Goal: Feedback & Contribution: Submit feedback/report problem

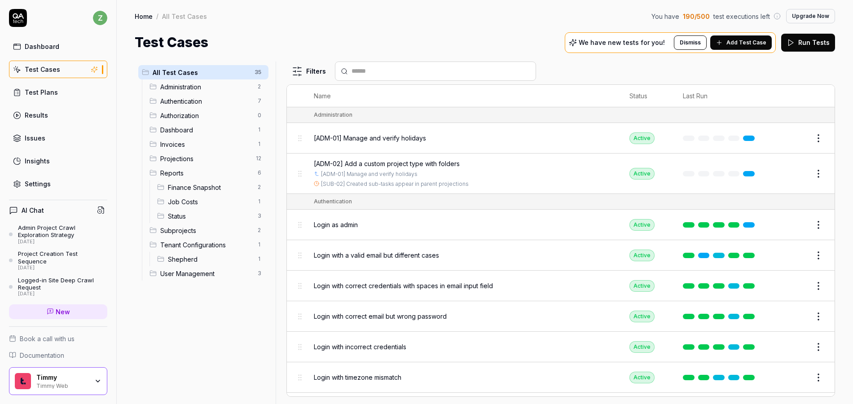
click at [12, 18] on icon at bounding box center [18, 18] width 18 height 18
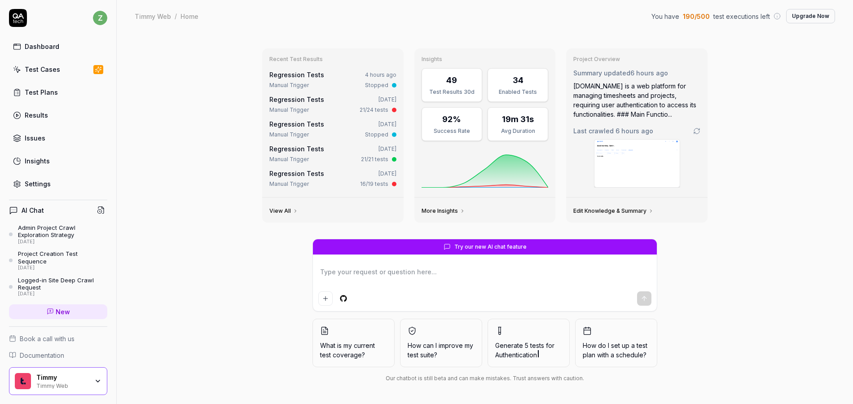
click at [48, 41] on link "Dashboard" at bounding box center [58, 47] width 98 height 18
click at [68, 75] on link "Test Cases" at bounding box center [58, 70] width 98 height 18
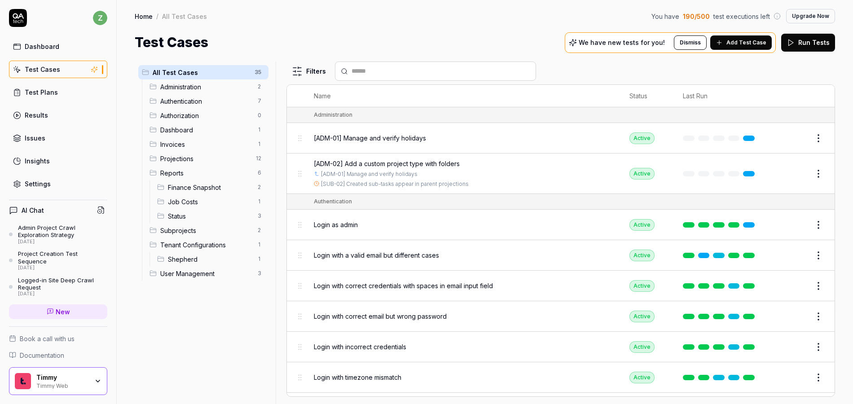
click at [68, 88] on link "Test Plans" at bounding box center [58, 93] width 98 height 18
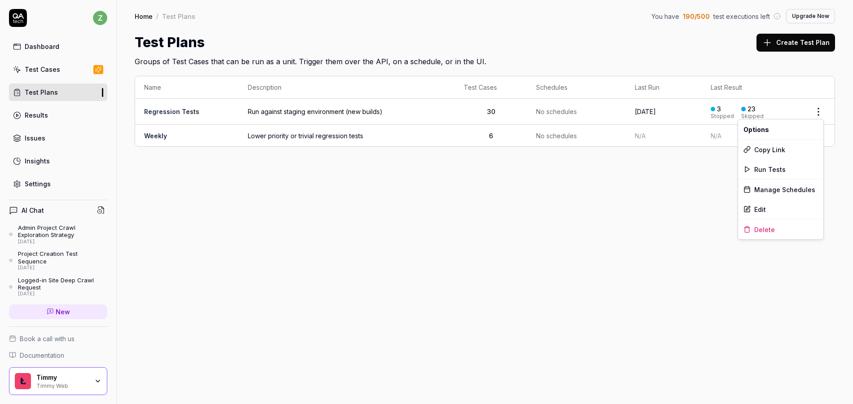
click at [823, 113] on html "z Dashboard Test Cases Test Plans Results Issues Insights Settings AI Chat Admi…" at bounding box center [426, 202] width 853 height 404
click at [763, 172] on span "Run Tests" at bounding box center [770, 169] width 31 height 9
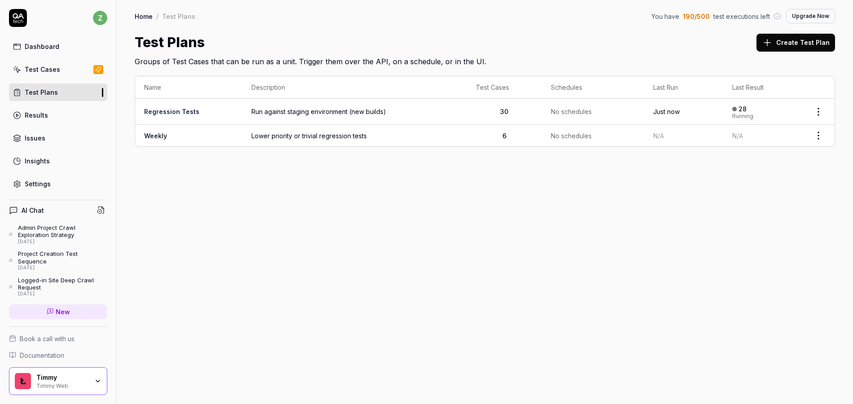
click at [398, 103] on td "Run against staging environment (new builds)" at bounding box center [355, 112] width 224 height 26
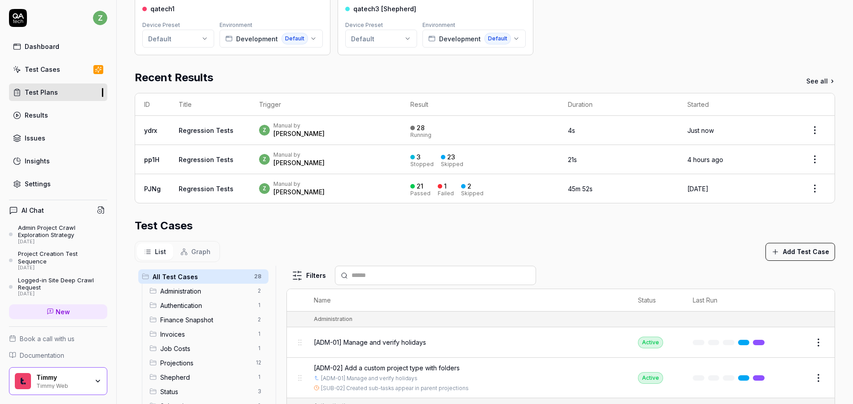
scroll to position [104, 0]
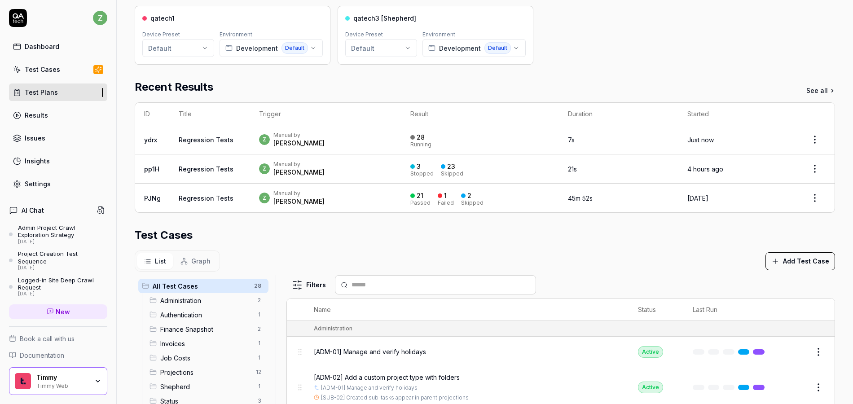
click at [318, 137] on div "z Manual by [PERSON_NAME]" at bounding box center [325, 140] width 133 height 16
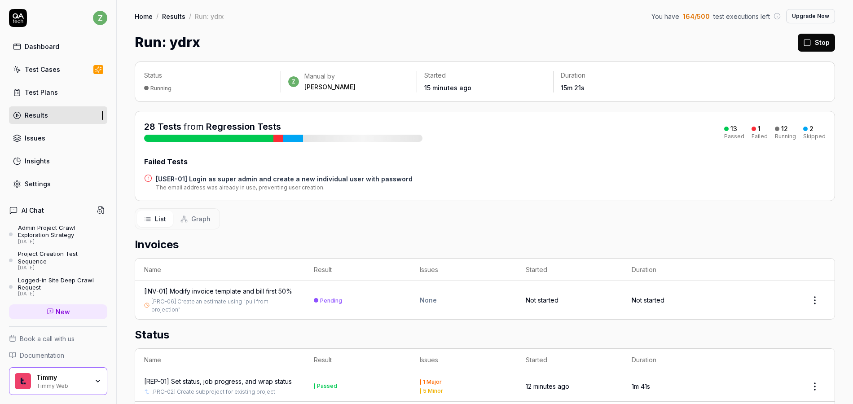
click at [328, 172] on div "Failed Tests [USER-01] Login as super admin and create a new individual user wi…" at bounding box center [485, 173] width 682 height 35
click at [335, 181] on h4 "[USER-01] Login as super admin and create a new individual user with password" at bounding box center [284, 178] width 257 height 9
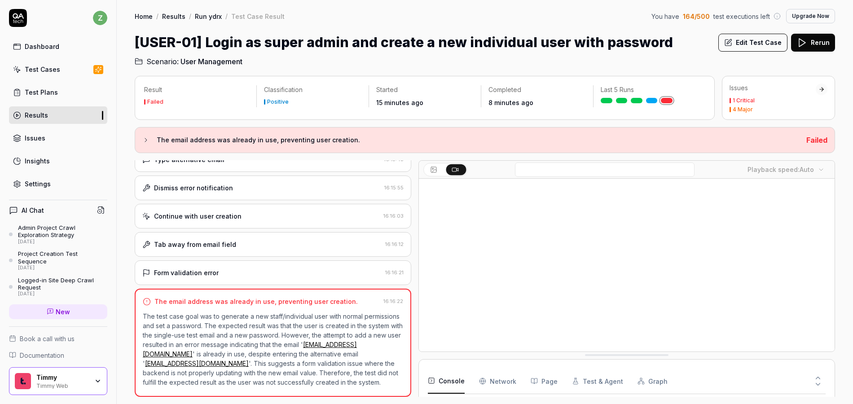
scroll to position [321, 0]
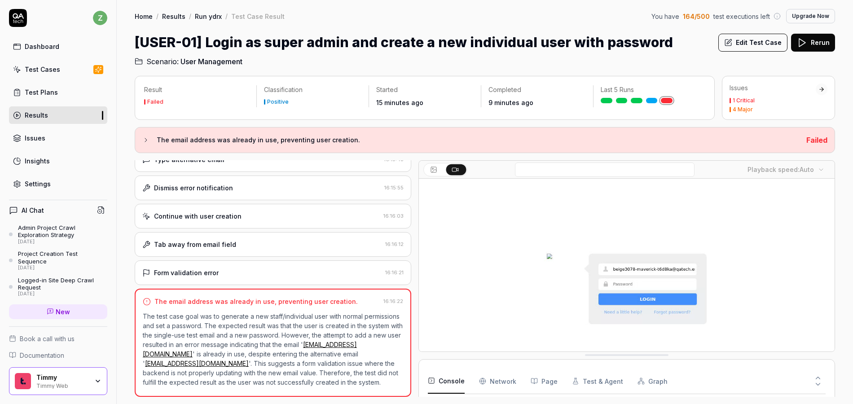
click at [753, 47] on button "Edit Test Case" at bounding box center [753, 43] width 69 height 18
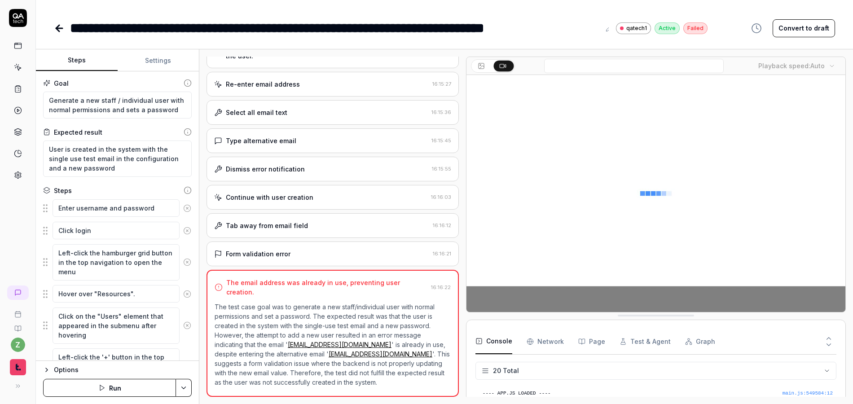
click at [151, 57] on button "Settings" at bounding box center [159, 61] width 82 height 22
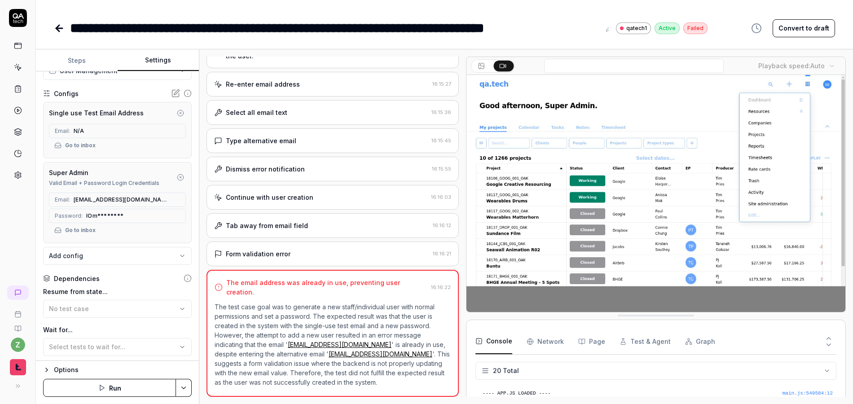
scroll to position [56, 0]
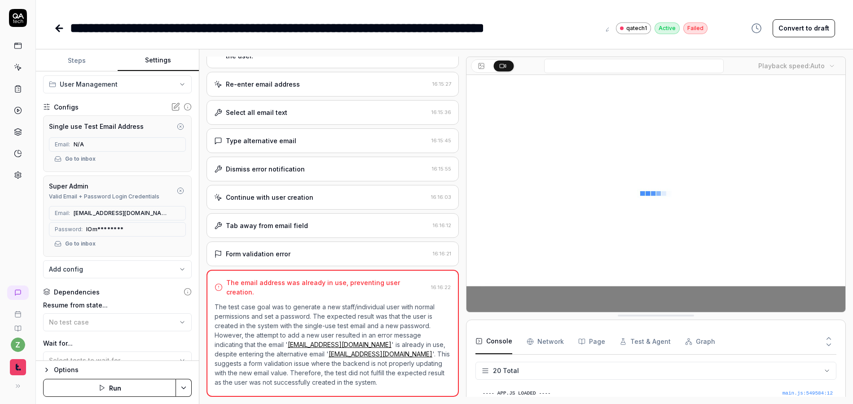
click at [598, 153] on video at bounding box center [656, 193] width 379 height 237
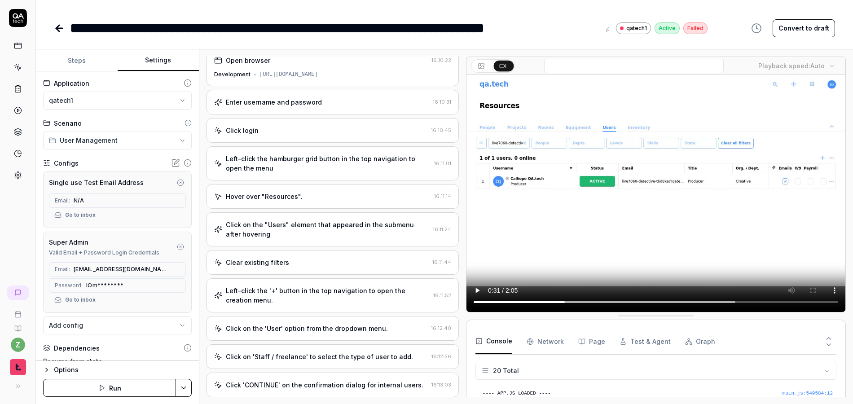
scroll to position [0, 0]
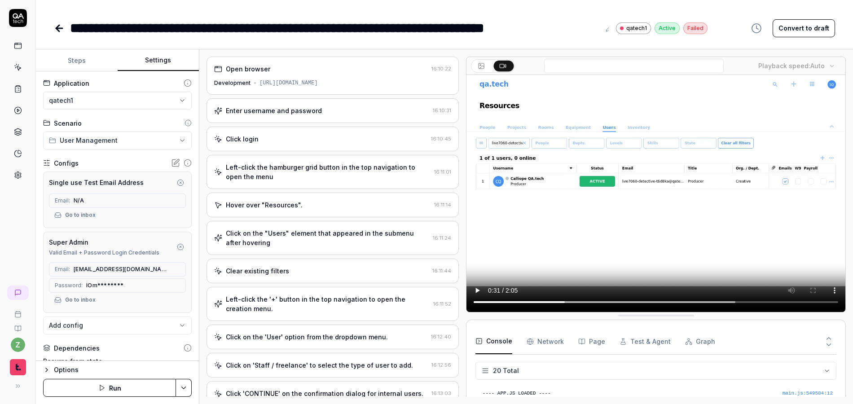
click at [286, 103] on div "Enter username and password [SECURITY_DATA]" at bounding box center [333, 110] width 252 height 25
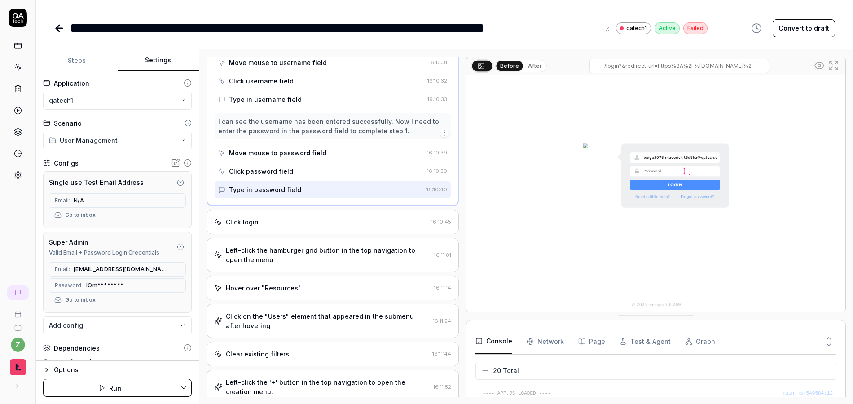
click at [280, 225] on div "Click login" at bounding box center [320, 221] width 213 height 9
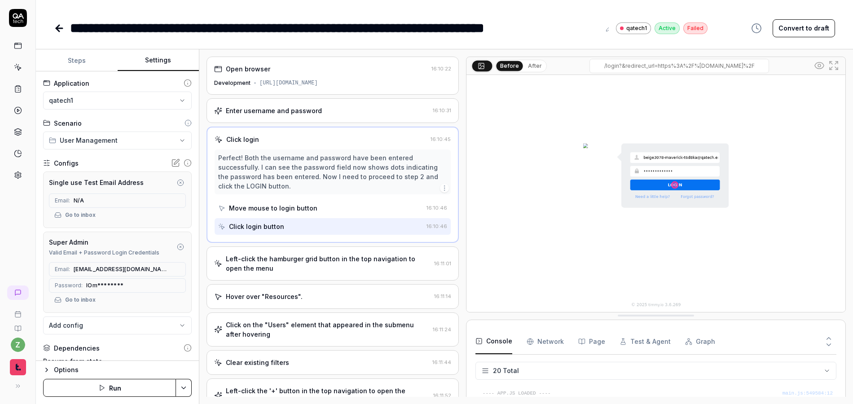
click at [86, 65] on button "Steps" at bounding box center [77, 61] width 82 height 22
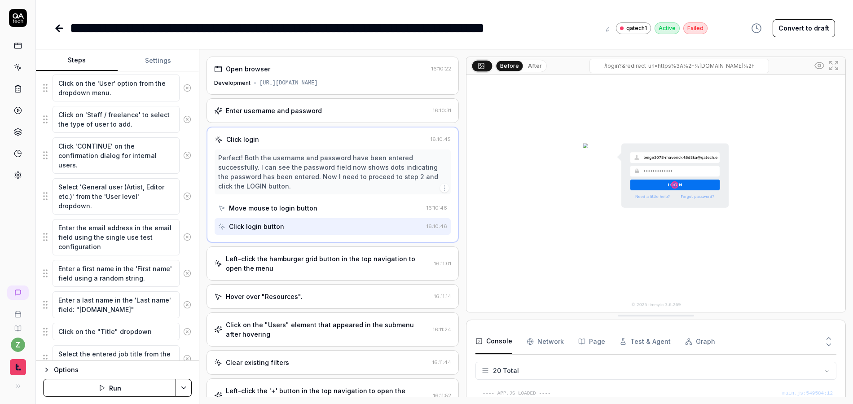
scroll to position [323, 0]
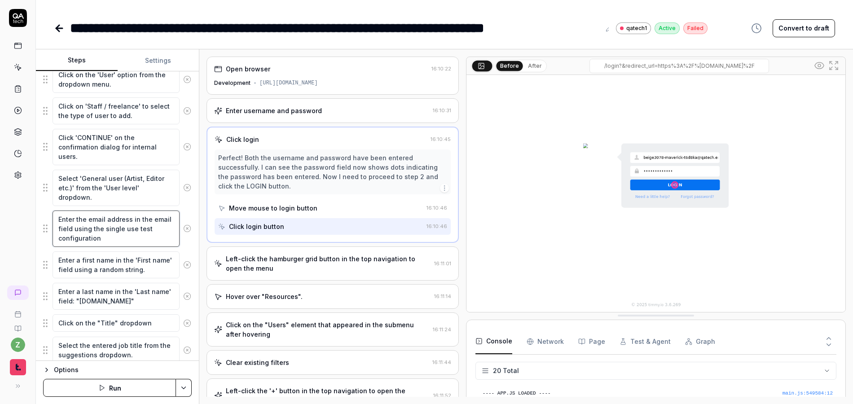
click at [115, 241] on textarea "Enter the email address in the email field using the single use test configurat…" at bounding box center [116, 229] width 127 height 36
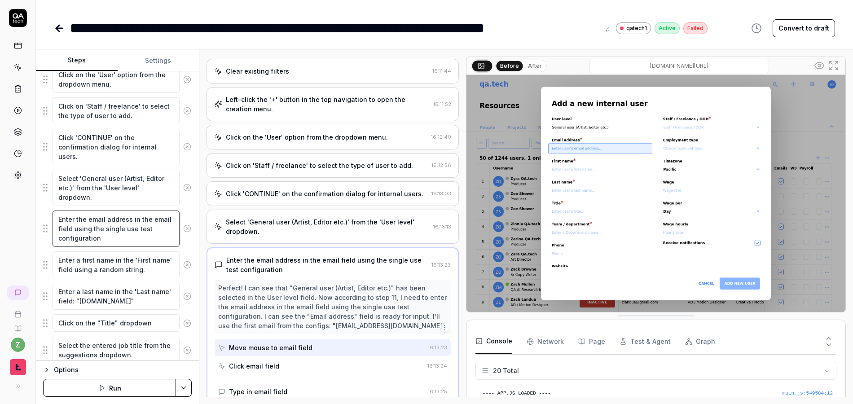
scroll to position [204, 0]
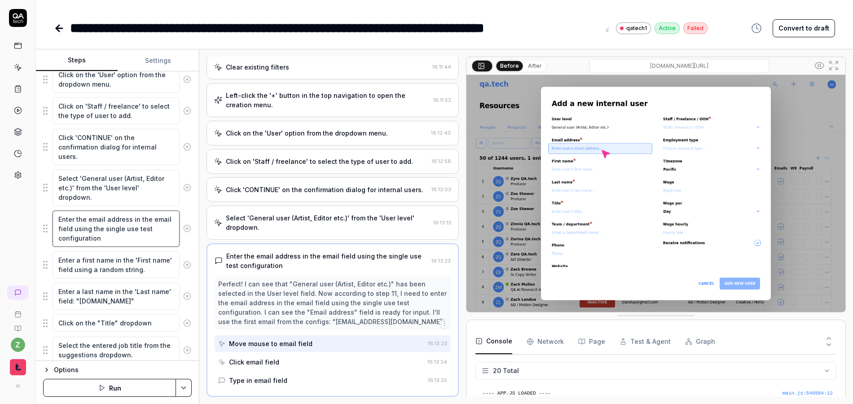
type textarea "*"
type textarea "Enter the email address in the email field using the single use test configurat…"
type textarea "*"
type textarea "Enter the email address in the email field using the single use test configurat…"
type textarea "*"
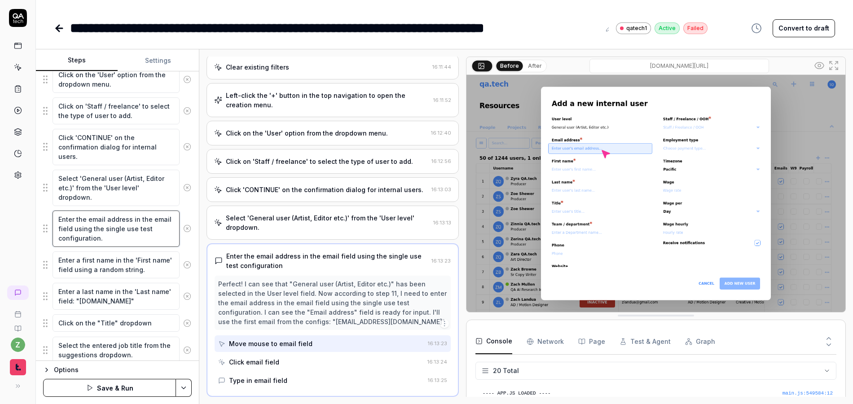
type textarea "Enter the email address in the email field using the single use test configurat…"
type textarea "*"
type textarea "Enter the email address in the email field using the single use test configurat…"
type textarea "*"
type textarea "Enter the email address in the email field using the single use test configurat…"
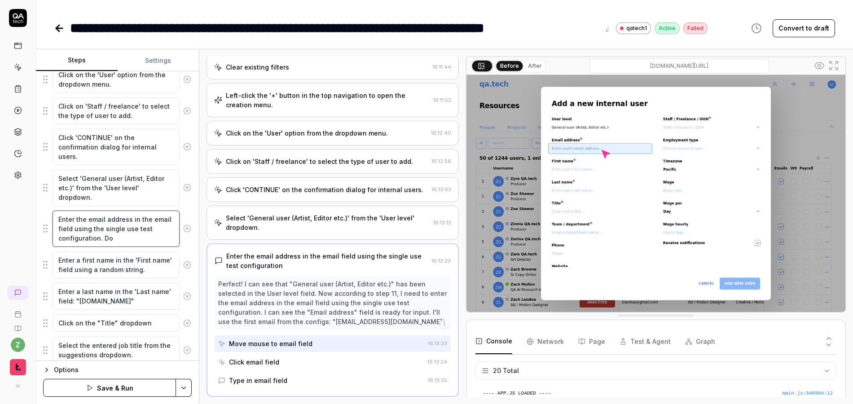
type textarea "*"
type textarea "Enter the email address in the email field using the single use test configurat…"
type textarea "*"
type textarea "Enter the email address in the email field using the single use test configurat…"
type textarea "*"
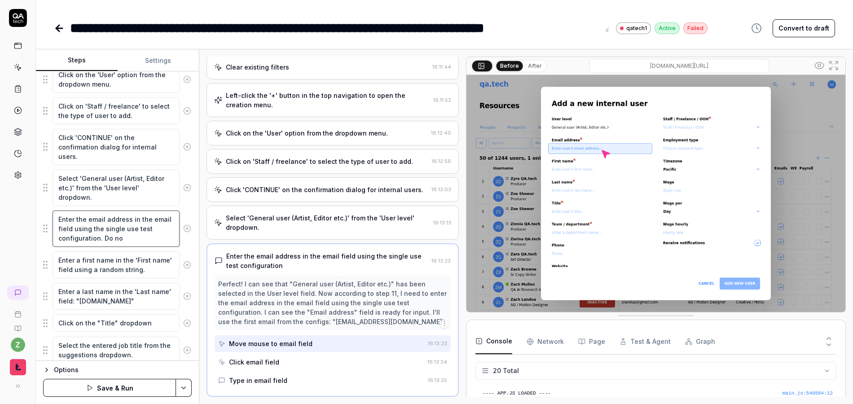
type textarea "Enter the email address in the email field using the single use test configurat…"
type textarea "*"
type textarea "Enter the email address in the email field using the single use test configurat…"
type textarea "*"
type textarea "Enter the email address in the email field using the single use test configurat…"
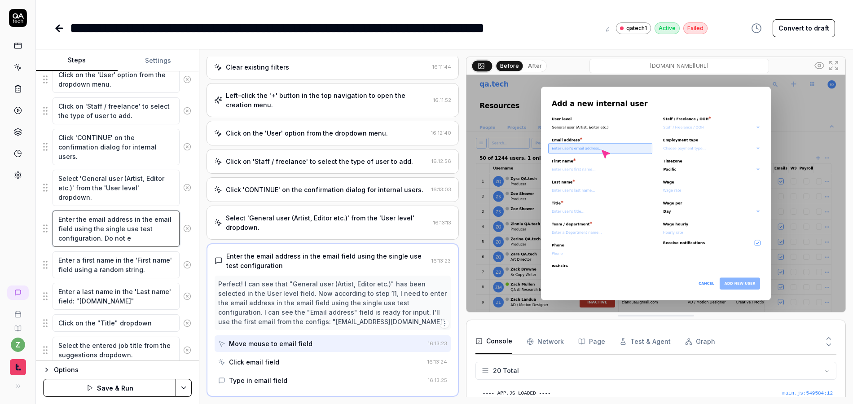
type textarea "*"
type textarea "Enter the email address in the email field using the single use test configurat…"
type textarea "*"
type textarea "Enter the email address in the email field using the single use test configurat…"
type textarea "*"
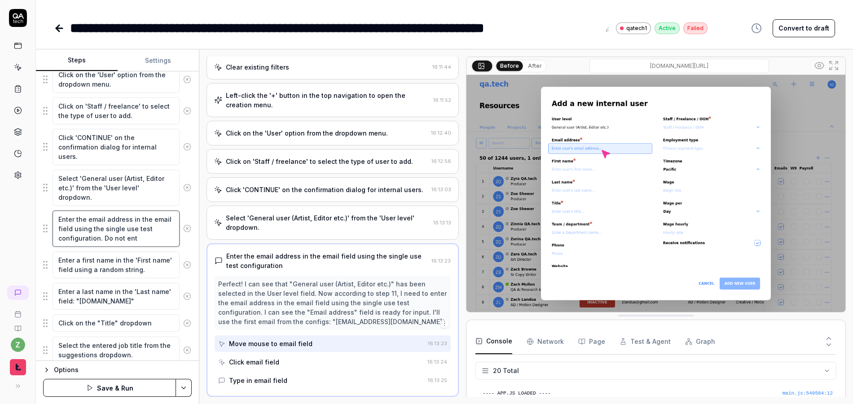
type textarea "Enter the email address in the email field using the single use test configurat…"
type textarea "*"
type textarea "Enter the email address in the email field using the single use test configurat…"
type textarea "*"
type textarea "Enter the email address in the email field using the single use test configurat…"
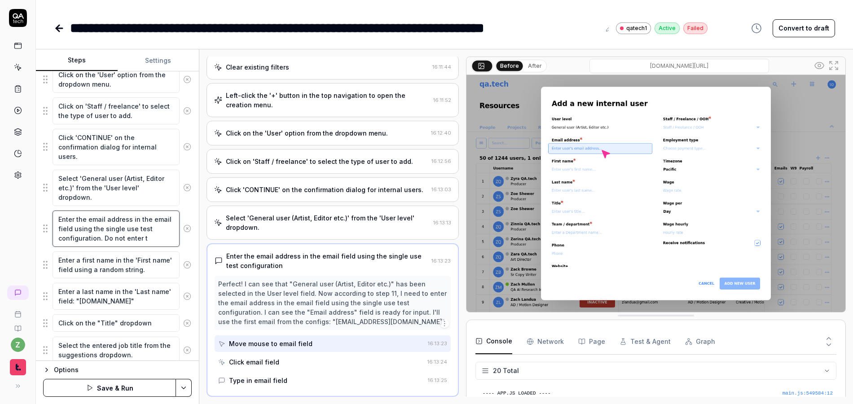
type textarea "*"
type textarea "Enter the email address in the email field using the single use test configurat…"
type textarea "*"
type textarea "Enter the email address in the email field using the single use test configurat…"
type textarea "*"
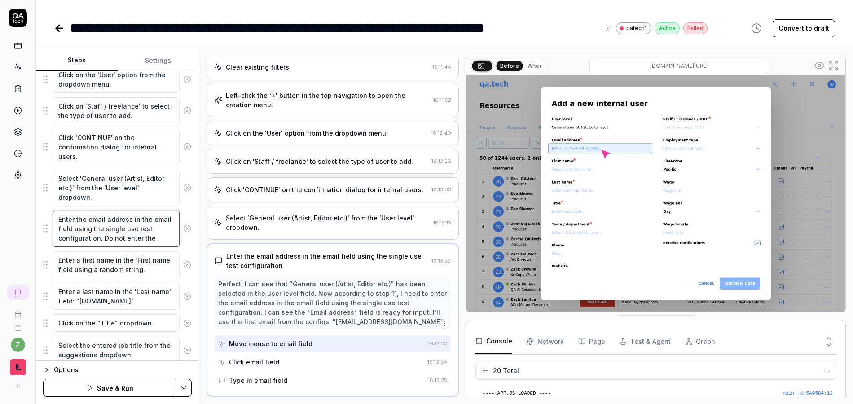
type textarea "Enter the email address in the email field using the single use test configurat…"
drag, startPoint x: 407, startPoint y: 322, endPoint x: 275, endPoint y: 324, distance: 132.1
click at [275, 325] on div "Perfect! I can see that "General user (Artist, Editor etc.)" has been selected …" at bounding box center [332, 302] width 229 height 47
copy div "[EMAIL_ADDRESS][DOMAIN_NAME]""
click at [146, 199] on textarea "Select 'General user (Artist, Editor etc.)' from the 'User level' dropdown." at bounding box center [116, 188] width 127 height 36
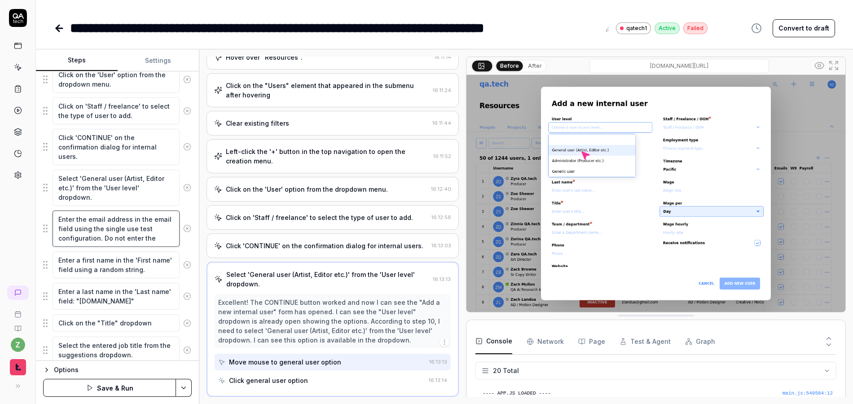
click at [162, 236] on textarea "Enter the email address in the email field using the single use test configurat…" at bounding box center [116, 229] width 127 height 36
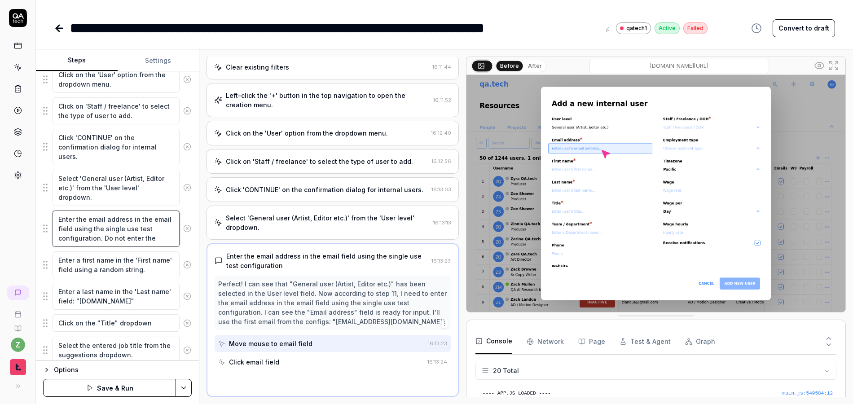
type textarea "*"
type textarea "Enter the email address in the email field using the single use test configurat…"
paste textarea "[EMAIL_ADDRESS][DOMAIN_NAME]""
type textarea "*"
type textarea "Enter the email address in the email field using the single use test configurat…"
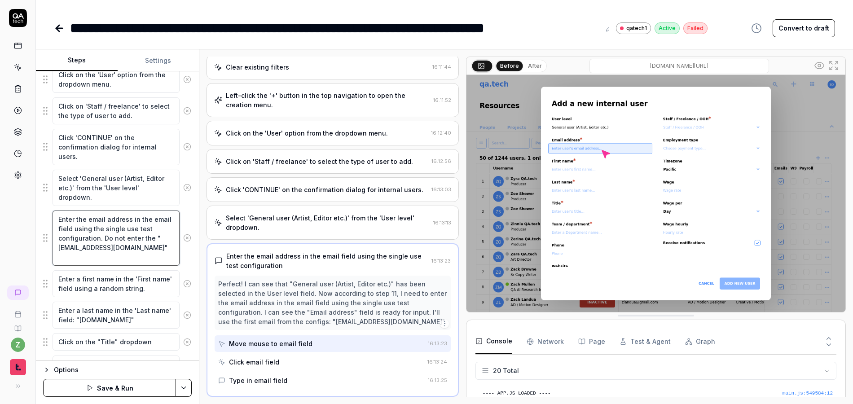
type textarea "*"
type textarea "Enter the email address in the email field using the single use test configurat…"
type textarea "*"
type textarea "Enter the email address in the email field using the single use test configurat…"
type textarea "*"
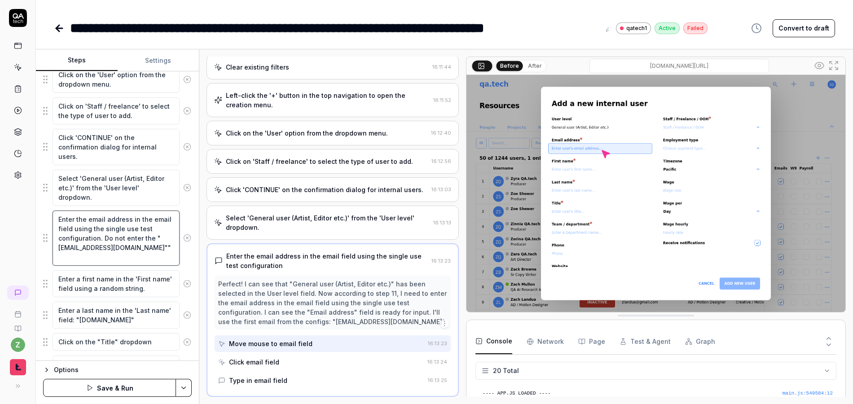
type textarea "Enter the email address in the email field using the single use test configurat…"
type textarea "*"
type textarea "Enter the email address in the email field using the single use test configurat…"
type textarea "*"
type textarea "Enter the email address in the email field using the single use test configurat…"
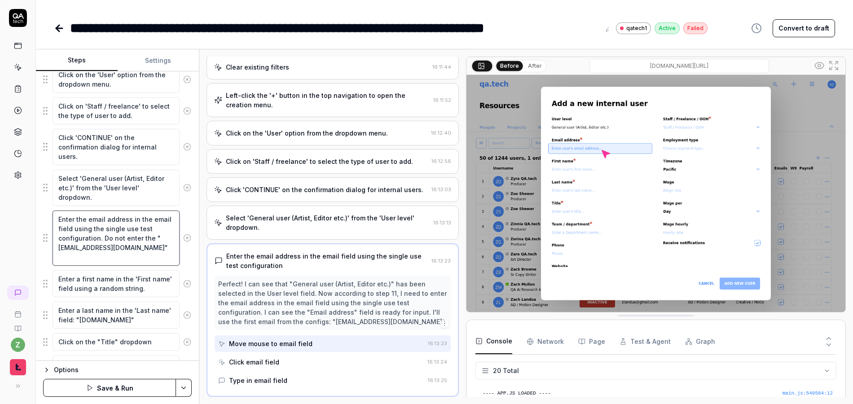
type textarea "*"
type textarea "Enter the email address in the email field using the single use test configurat…"
type textarea "*"
type textarea "Enter the email address in the email field using the single use test configurat…"
type textarea "*"
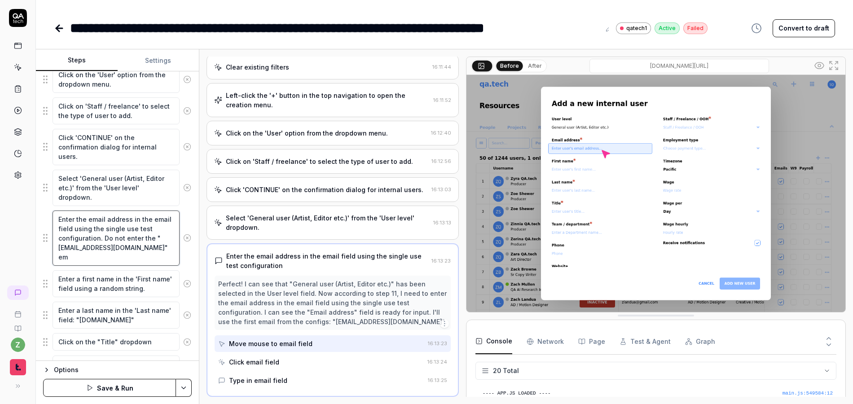
type textarea "Enter the email address in the email field using the single use test configurat…"
type textarea "*"
type textarea "Enter the email address in the email field using the single use test configurat…"
type textarea "*"
type textarea "Enter the email address in the email field using the single use test configurat…"
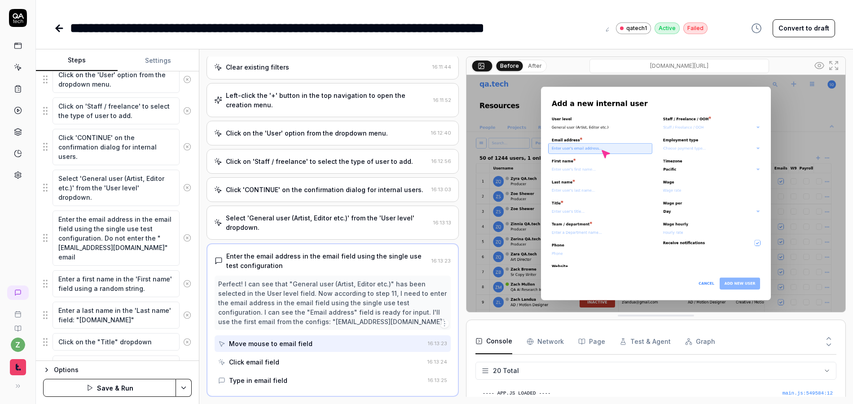
click at [188, 256] on div "Goal Generate a new staff / individual user with normal permissions and sets a …" at bounding box center [117, 216] width 163 height 290
click at [187, 386] on html "**********" at bounding box center [426, 202] width 853 height 404
click at [122, 331] on div "Save" at bounding box center [139, 326] width 115 height 20
type textarea "*"
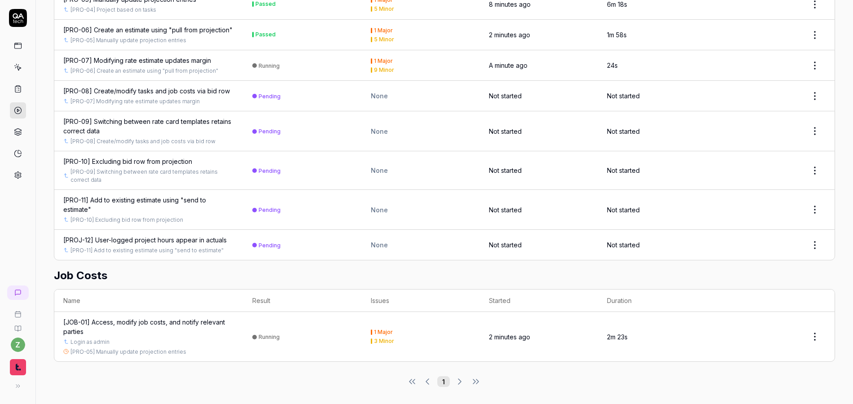
scroll to position [1348, 0]
click at [189, 322] on div "[JOB-01] Access, modify job costs, and notify relevant parties" at bounding box center [148, 326] width 171 height 19
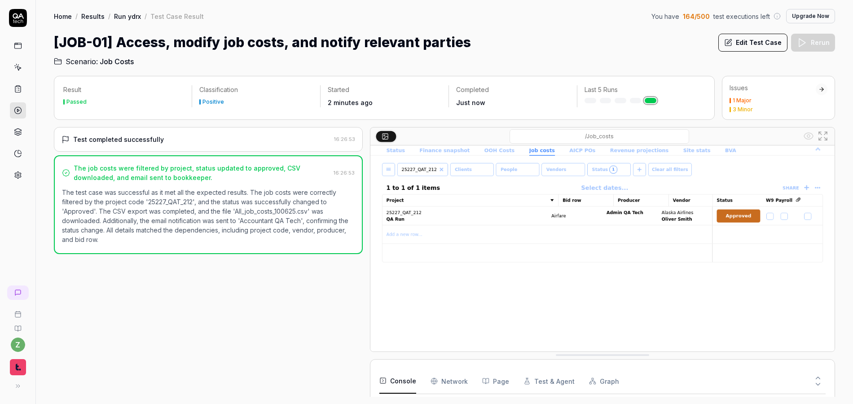
scroll to position [80, 0]
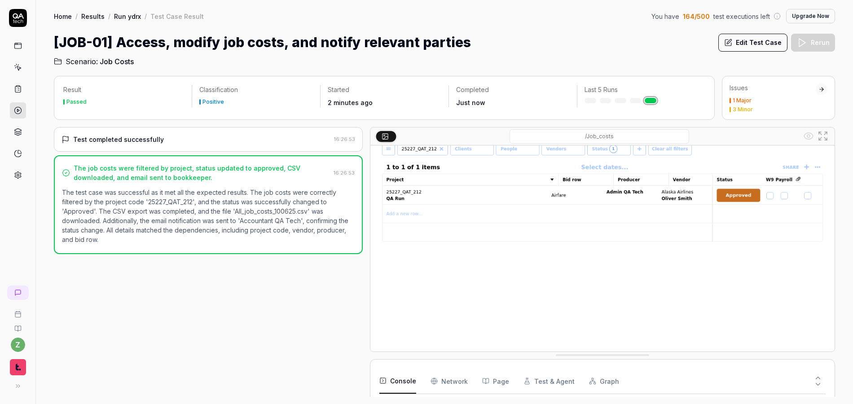
click at [167, 142] on div "Test completed successfully" at bounding box center [196, 139] width 269 height 9
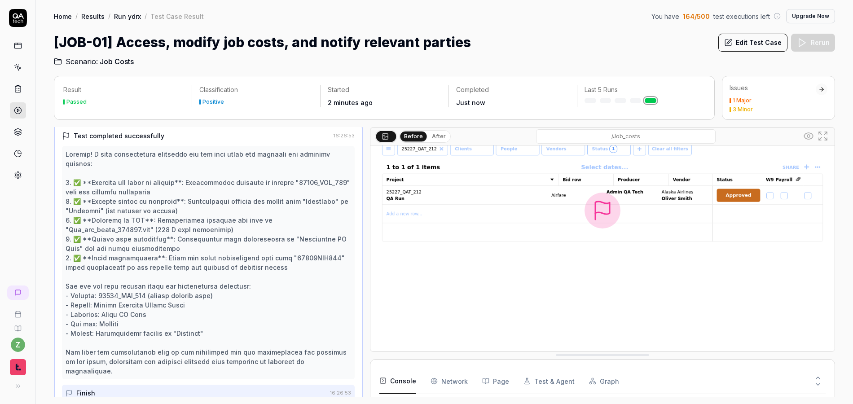
scroll to position [0, 0]
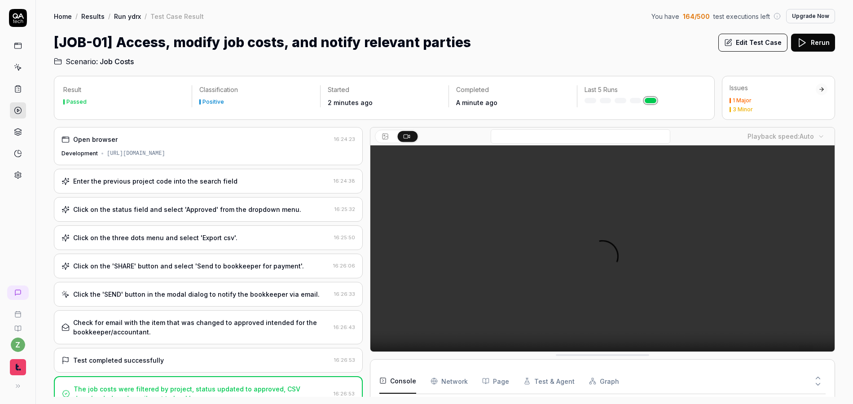
scroll to position [106, 0]
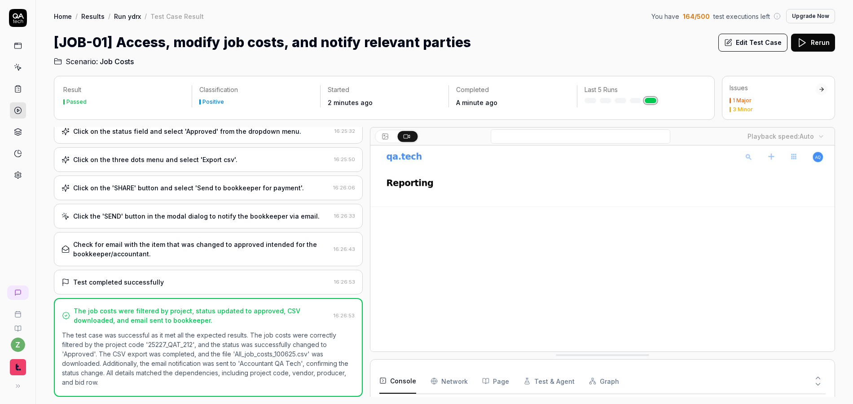
click at [200, 279] on div "Test completed successfully" at bounding box center [196, 282] width 269 height 9
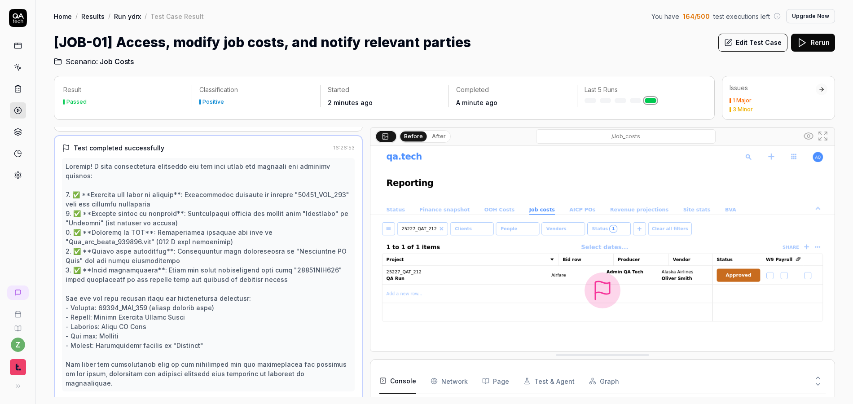
scroll to position [219, 0]
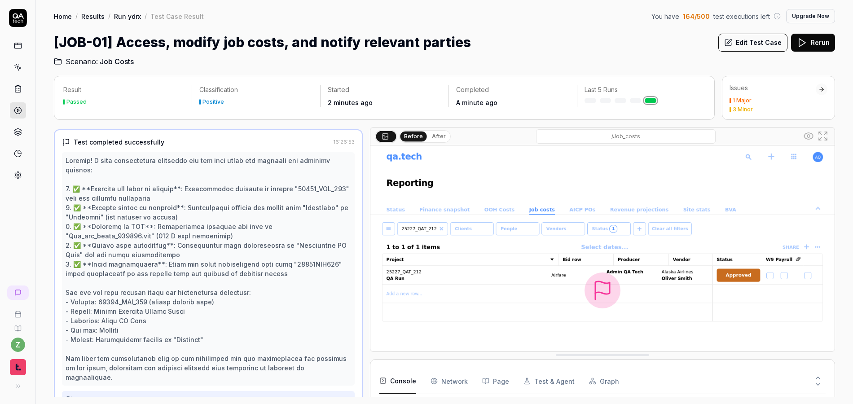
click at [128, 17] on link "Run ydrx" at bounding box center [127, 16] width 27 height 9
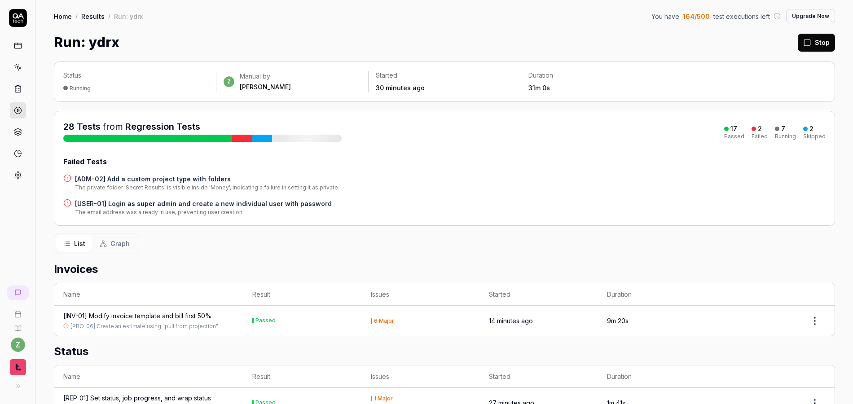
click at [213, 178] on h4 "[ADM-02] Add a custom project type with folders" at bounding box center [207, 178] width 265 height 9
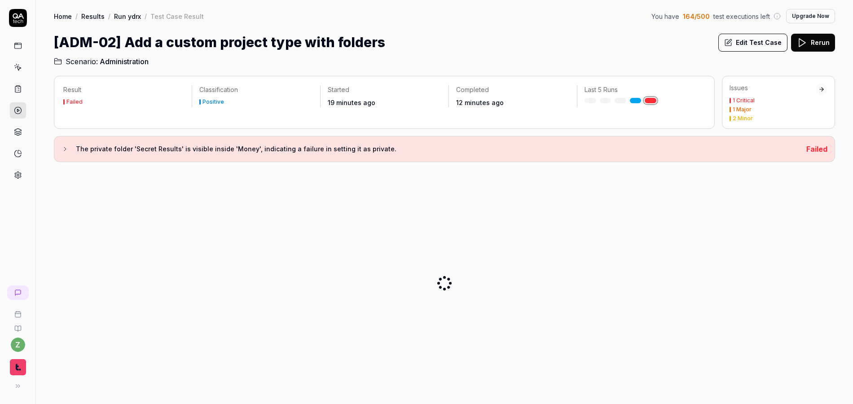
click at [267, 148] on h3 "The private folder 'Secret Results' is visible inside 'Money', indicating a fai…" at bounding box center [438, 149] width 724 height 11
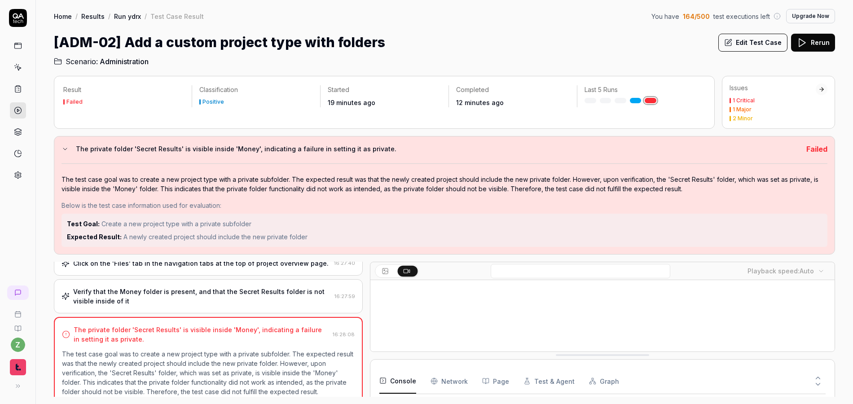
scroll to position [161, 0]
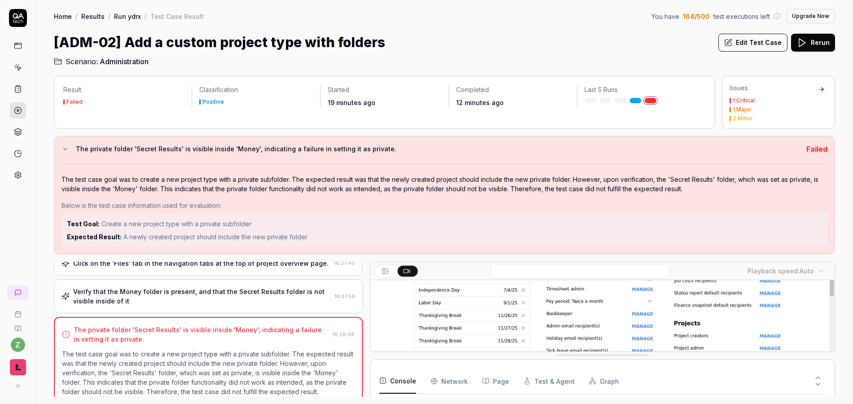
click at [503, 313] on video at bounding box center [603, 264] width 464 height 290
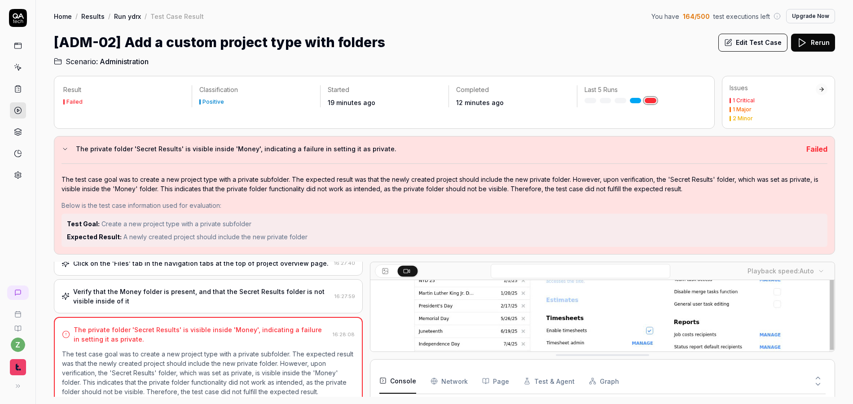
click at [557, 327] on video at bounding box center [603, 318] width 464 height 290
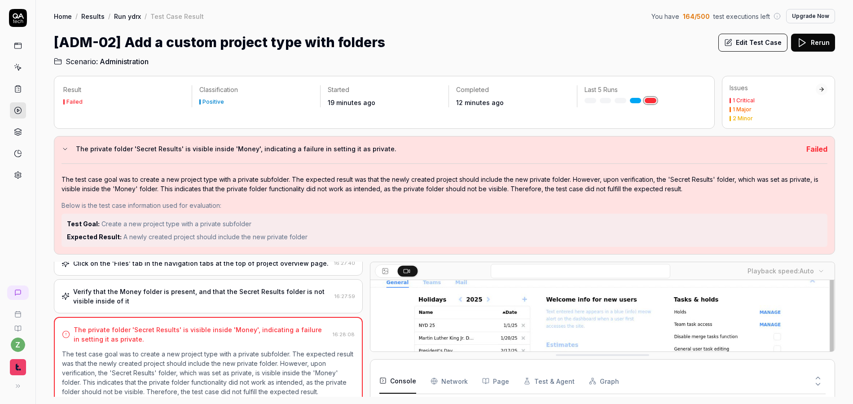
scroll to position [53, 0]
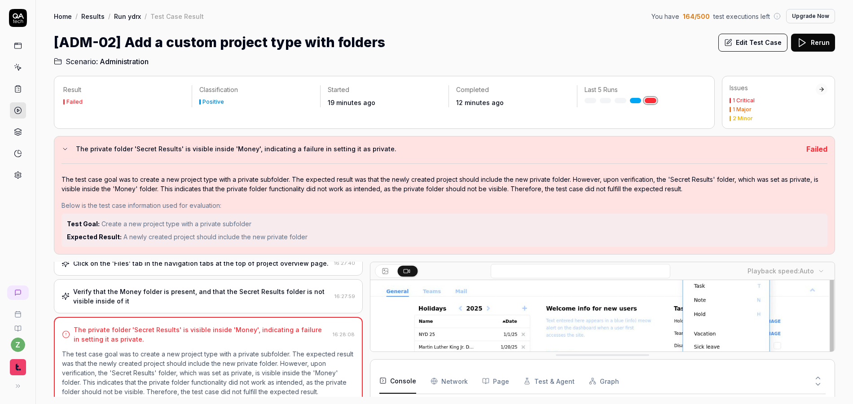
click at [575, 311] on video at bounding box center [603, 372] width 464 height 290
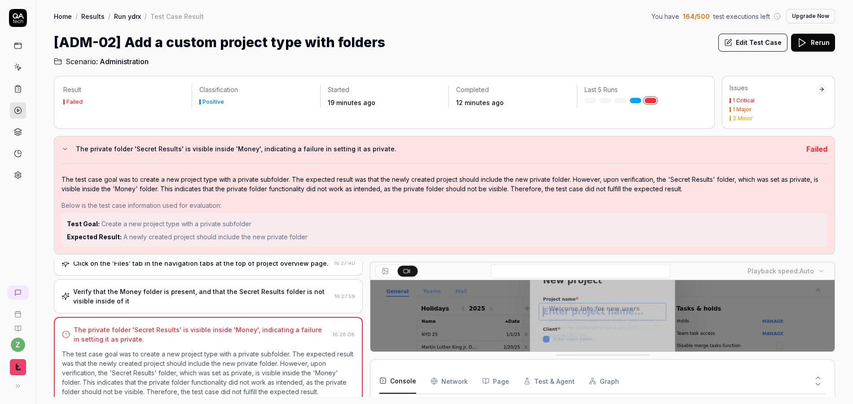
scroll to position [0, 0]
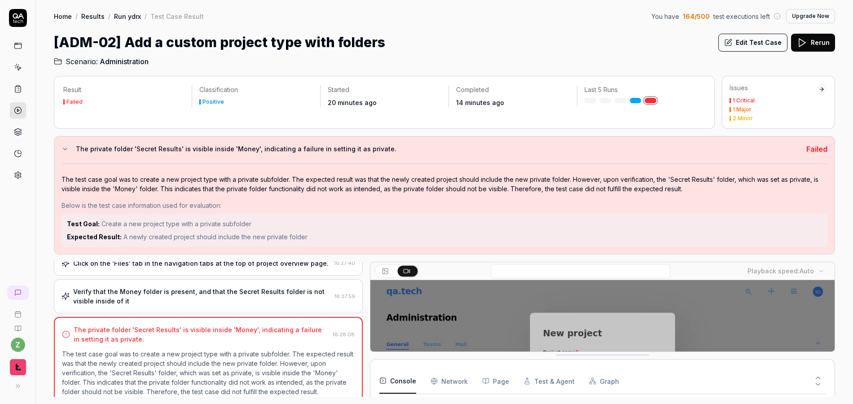
click at [754, 31] on div "Home / Results / Run ydrx / Test Case Result You have 164 / 500 test executions…" at bounding box center [445, 33] width 818 height 67
click at [753, 34] on button "Edit Test Case" at bounding box center [753, 43] width 69 height 18
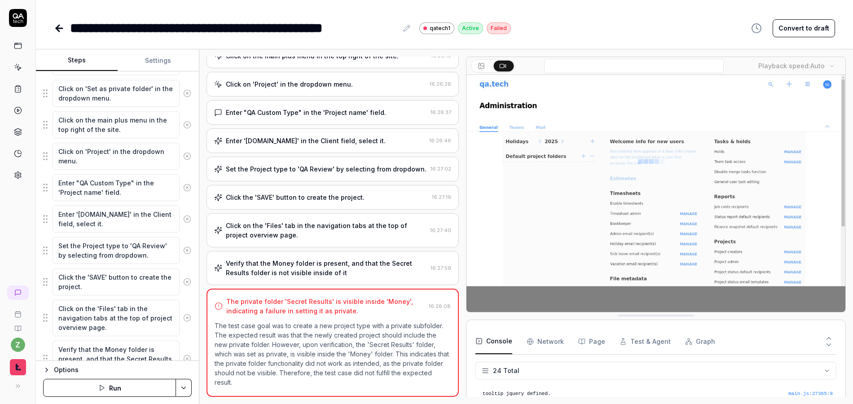
scroll to position [766, 0]
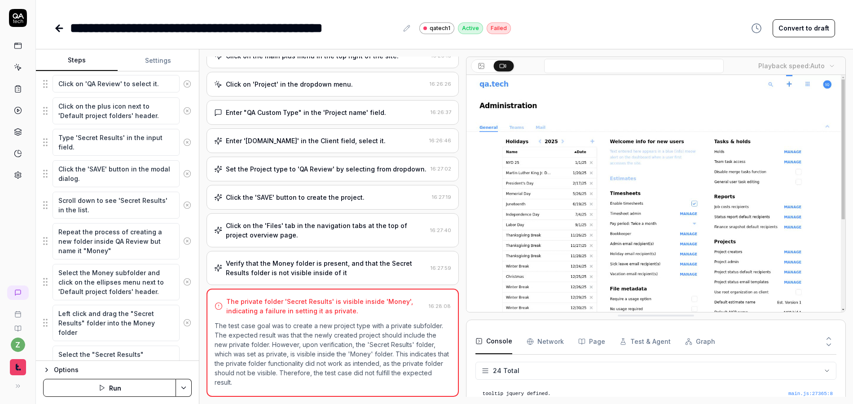
scroll to position [481, 0]
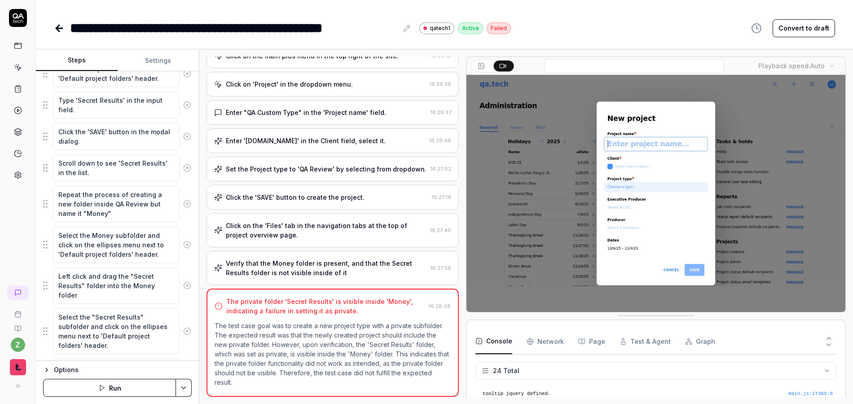
click at [183, 243] on icon at bounding box center [187, 245] width 8 height 8
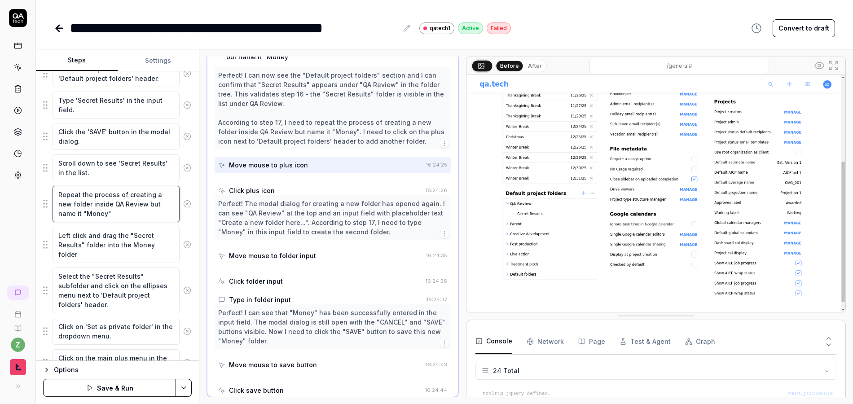
scroll to position [508, 0]
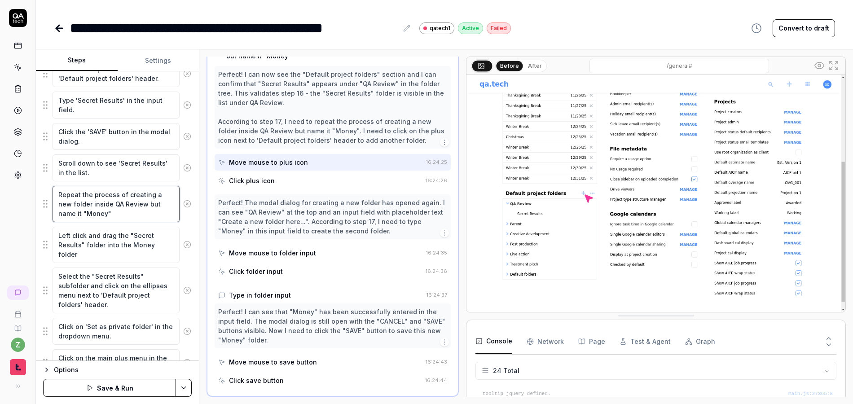
drag, startPoint x: 118, startPoint y: 215, endPoint x: 44, endPoint y: 190, distance: 77.7
click at [44, 190] on div "Repeat the process of creating a new folder inside QA Review but name it "Money"" at bounding box center [117, 204] width 149 height 37
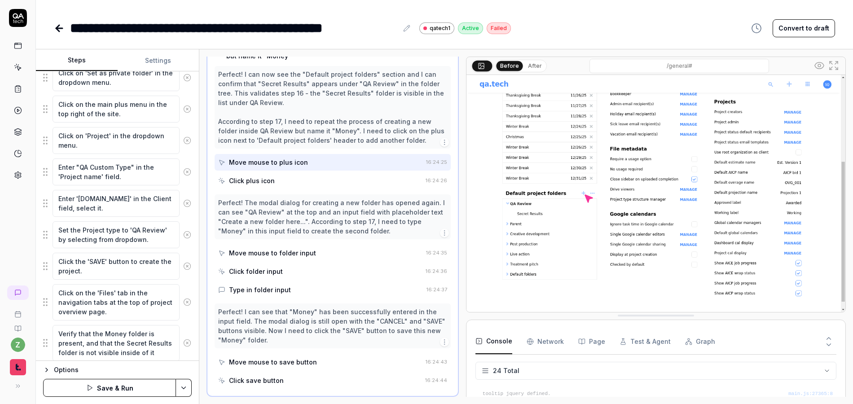
scroll to position [764, 0]
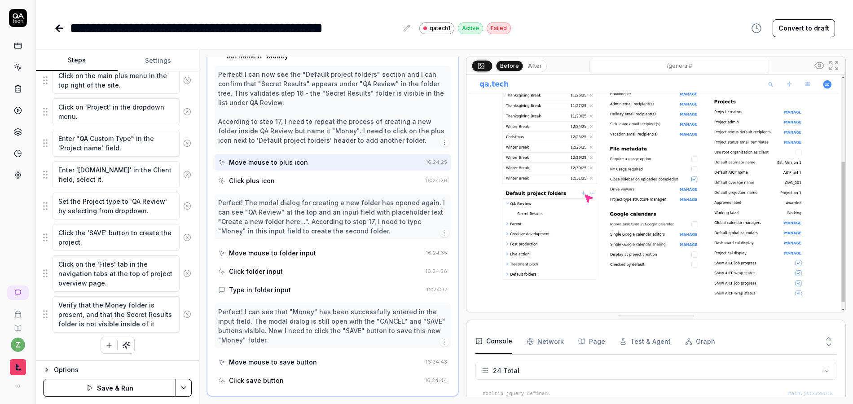
click at [101, 343] on button "button" at bounding box center [109, 345] width 16 height 16
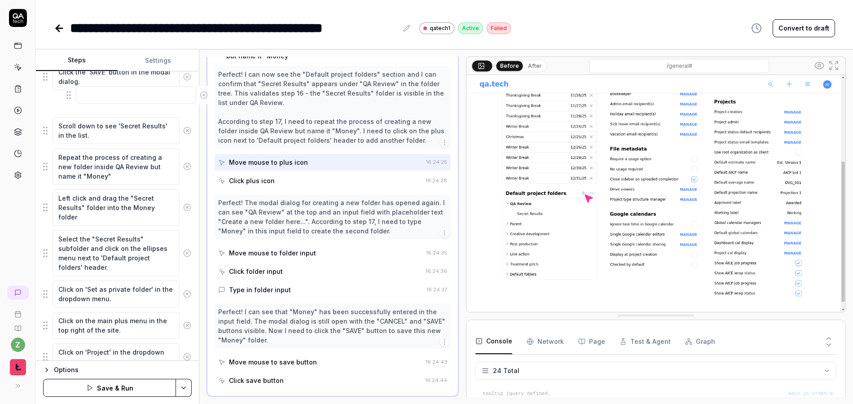
scroll to position [539, 0]
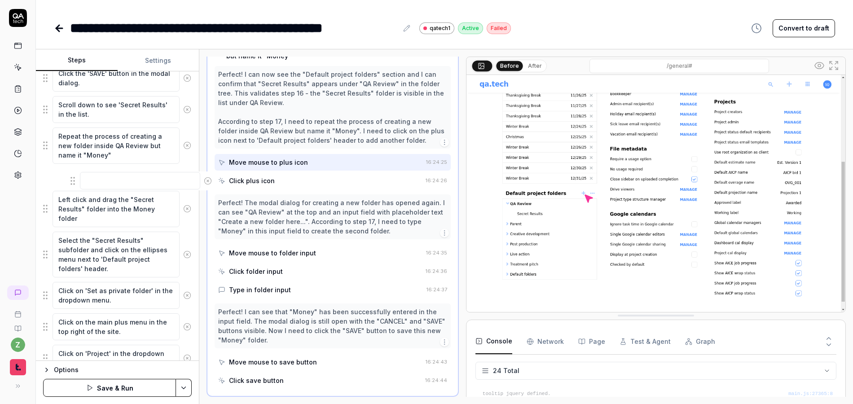
drag, startPoint x: 49, startPoint y: 305, endPoint x: 81, endPoint y: 177, distance: 132.5
click at [66, 181] on fieldset "Click on the main plus menu in the top right of the site. Click on 'Project' in…" at bounding box center [117, 115] width 149 height 930
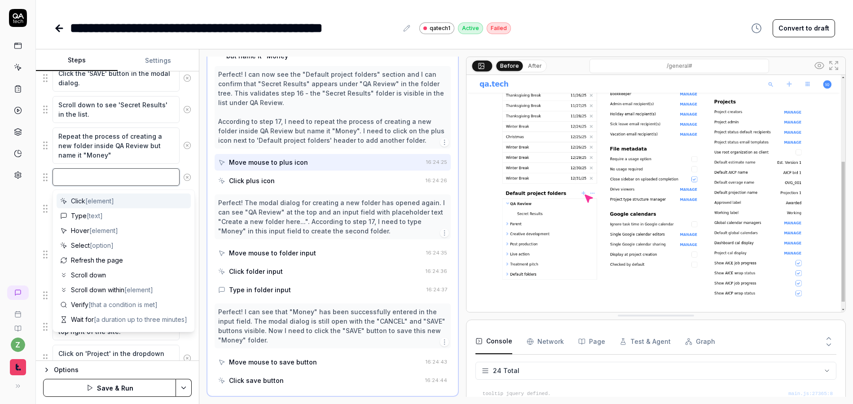
click at [102, 181] on textarea at bounding box center [116, 177] width 127 height 18
paste textarea "Repeat the process of creating a new folder inside QA Review but name it "Money""
type textarea "*"
type textarea "Repeat the process of creating a new folder inside QA Review but name it "Money""
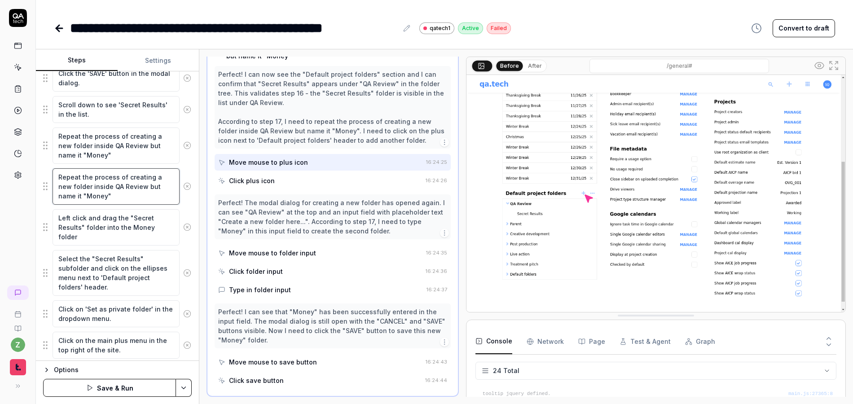
drag, startPoint x: 106, startPoint y: 199, endPoint x: 86, endPoint y: 198, distance: 19.3
click at [87, 200] on textarea "Repeat the process of creating a new folder inside QA Review but name it "Money"" at bounding box center [116, 186] width 127 height 36
type textarea "*"
type textarea "Repeat the process of creating a new folder inside QA Review but name it "I""
type textarea "*"
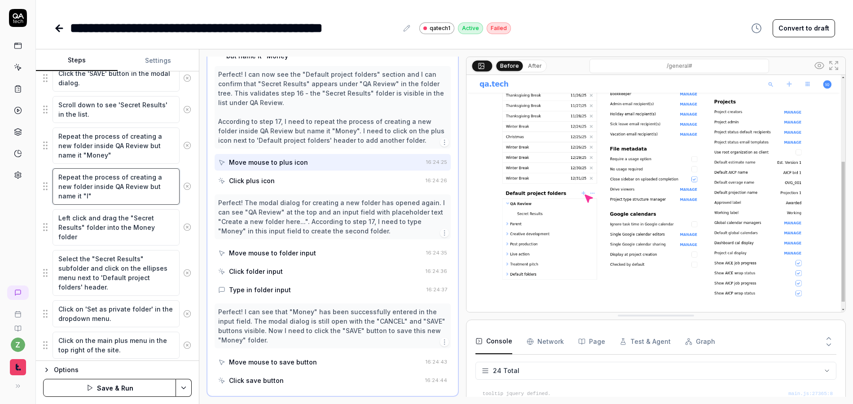
type textarea "Repeat the process of creating a new folder inside QA Review but name it "In""
type textarea "*"
type textarea "Repeat the process of creating a new folder inside QA Review but name it "Ins""
type textarea "*"
type textarea "Repeat the process of creating a new folder inside QA Review but name it "Insi""
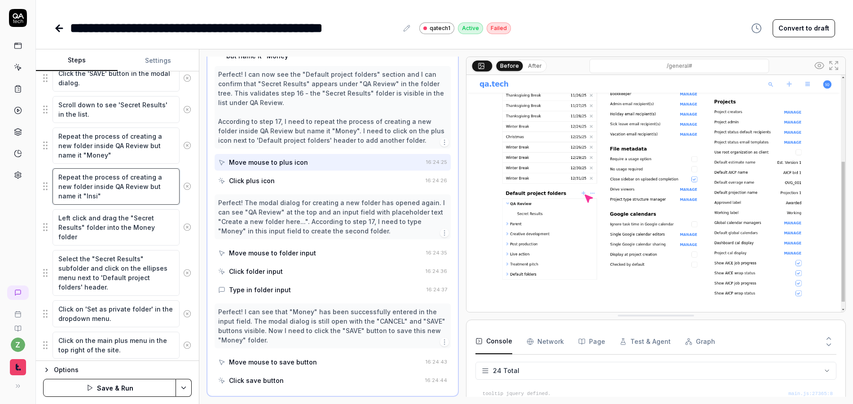
type textarea "*"
type textarea "Repeat the process of creating a new folder inside QA Review but name it "Insid""
type textarea "*"
type textarea "Repeat the process of creating a new folder inside QA Review but name it "Insid…"
click at [125, 239] on textarea "Left click and drag the "Secret Results" folder into the Money folder" at bounding box center [116, 227] width 127 height 36
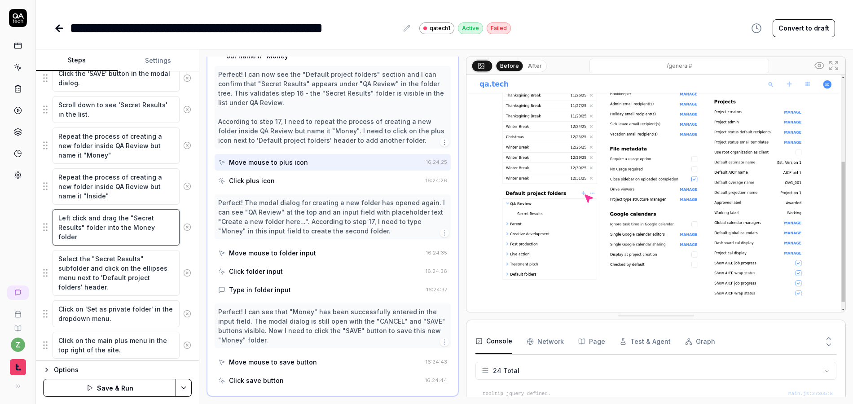
type textarea "*"
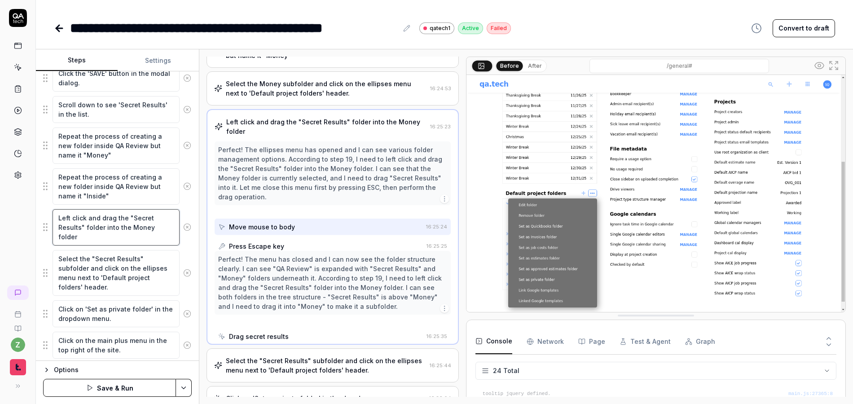
scroll to position [456, 0]
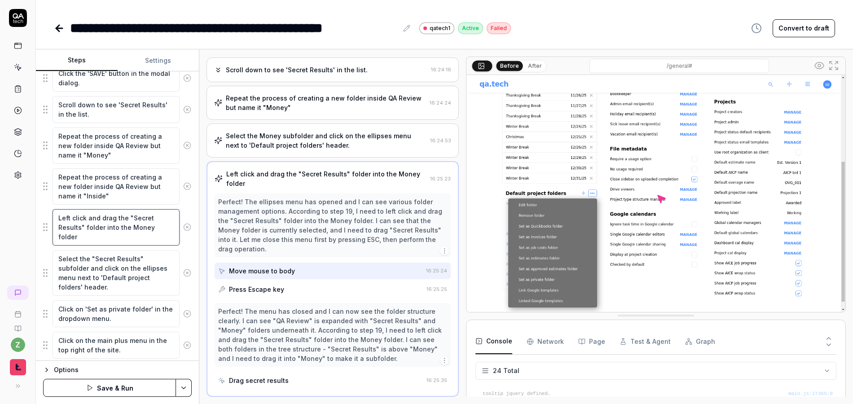
drag, startPoint x: 79, startPoint y: 228, endPoint x: 130, endPoint y: 219, distance: 51.9
click at [130, 219] on textarea "Left click and drag the "Secret Results" folder into the Money folder" at bounding box center [116, 227] width 127 height 36
type textarea "Left click and drag the "IUs" folder into the Money folder"
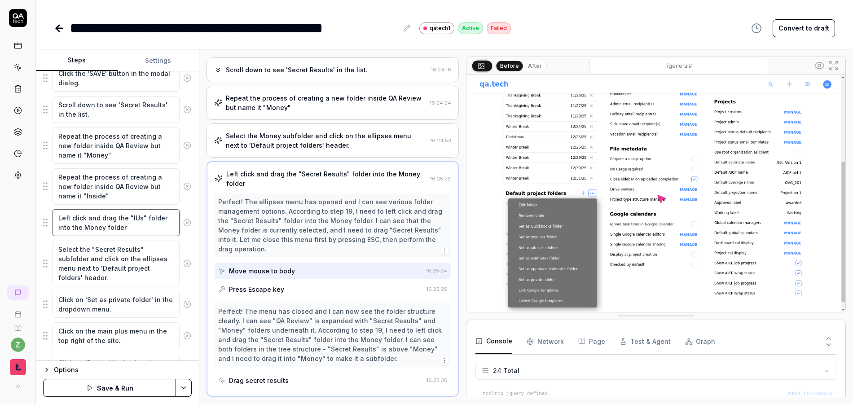
type textarea "*"
type textarea "Left click and drag the "Is" folder into the Money folder"
type textarea "*"
type textarea "Left click and drag the "Ins" folder into the Money folder"
type textarea "*"
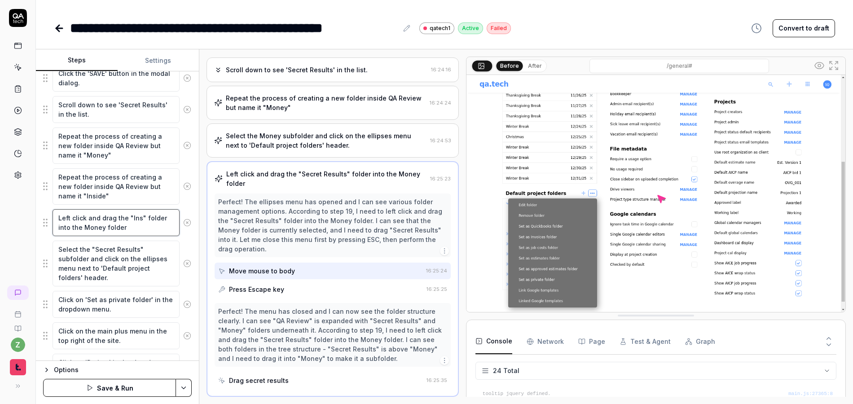
type textarea "Left click and drag the "Inss" folder into the Money folder"
type textarea "*"
type textarea "Left click and drag the "Insi" folder into the Money folder"
type textarea "*"
type textarea "Left click and drag the "Insid" folder into the Money folder"
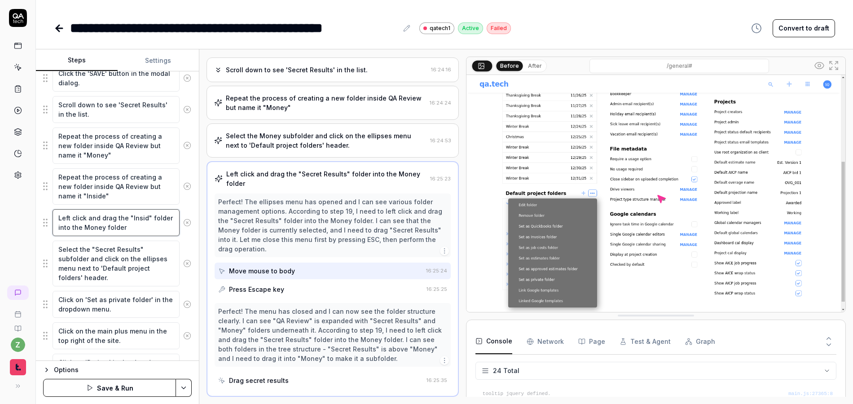
type textarea "*"
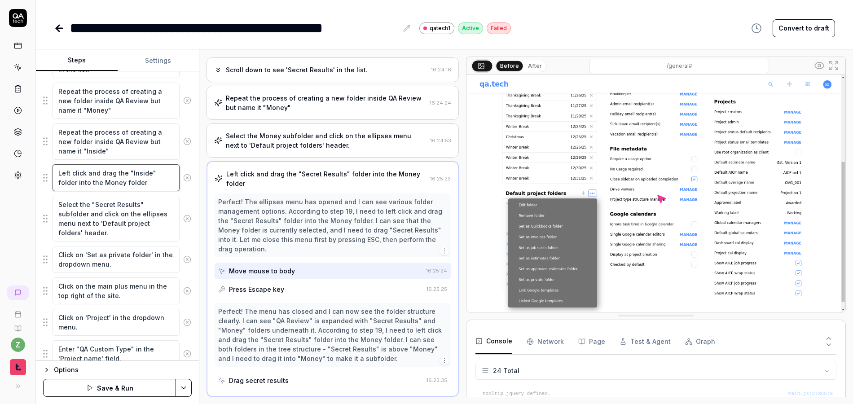
scroll to position [593, 0]
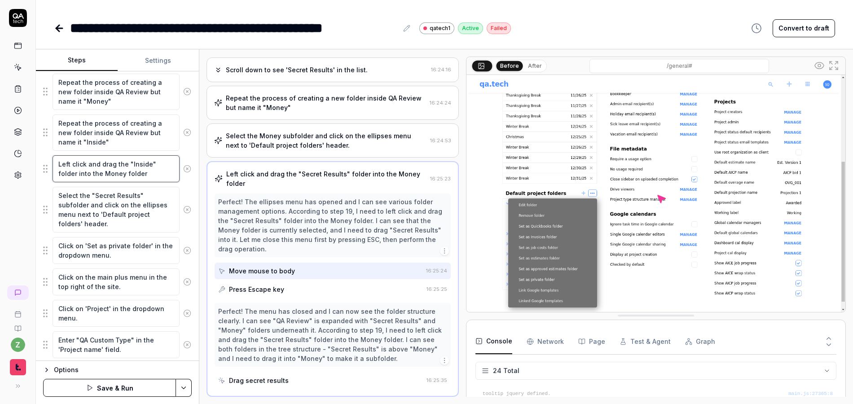
click at [154, 177] on textarea "Left click and drag the "Inside" folder into the Money folder" at bounding box center [116, 168] width 127 height 27
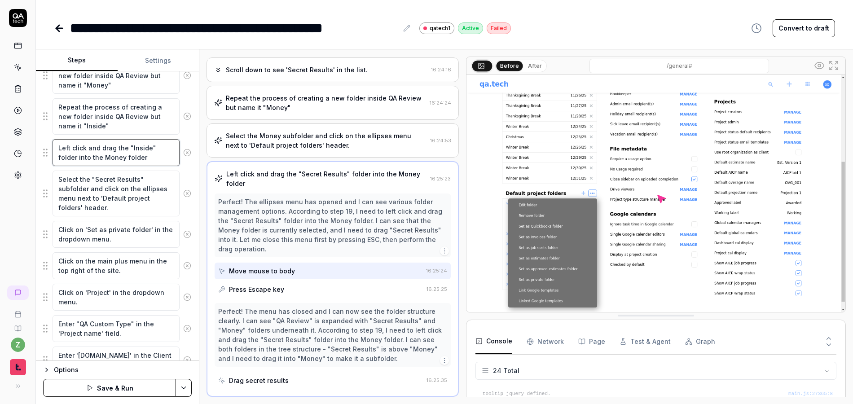
scroll to position [647, 0]
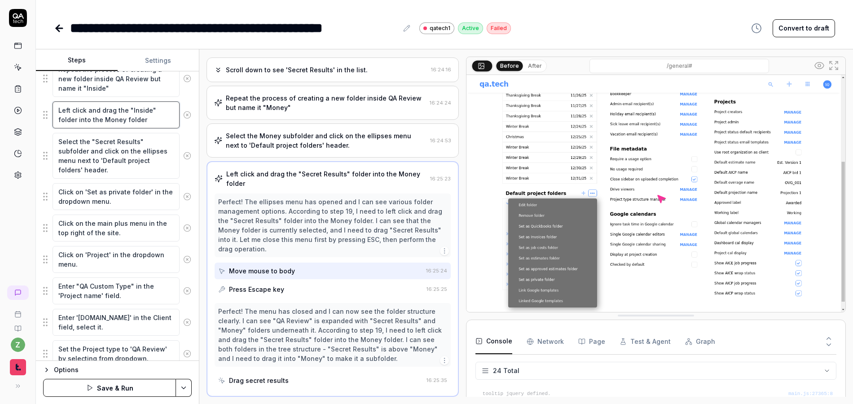
type textarea "Left click and drag the "Inside" folder into the Money folder"
click at [71, 150] on textarea "Select the "Secret Results" subfolder and click on the ellipses menu next to 'D…" at bounding box center [116, 156] width 127 height 46
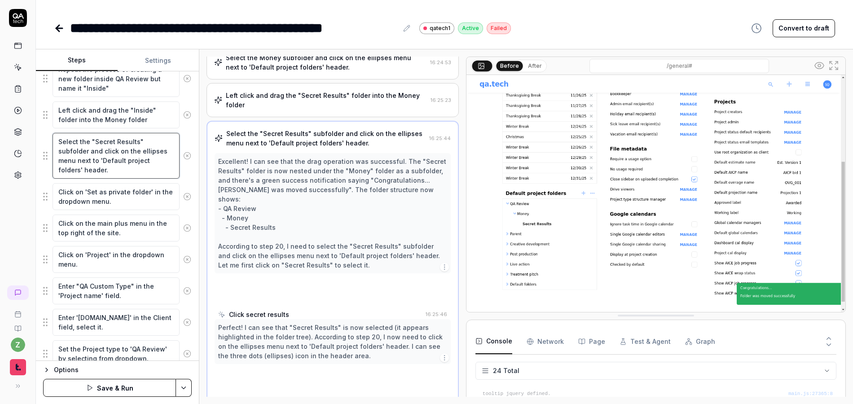
scroll to position [540, 0]
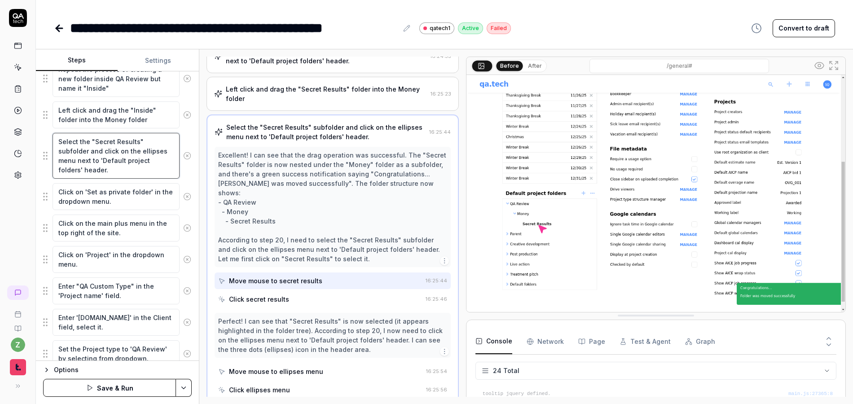
type textarea "*"
type textarea "Select the "Secret Results" sufolder and click on the ellipses menu next to 'De…"
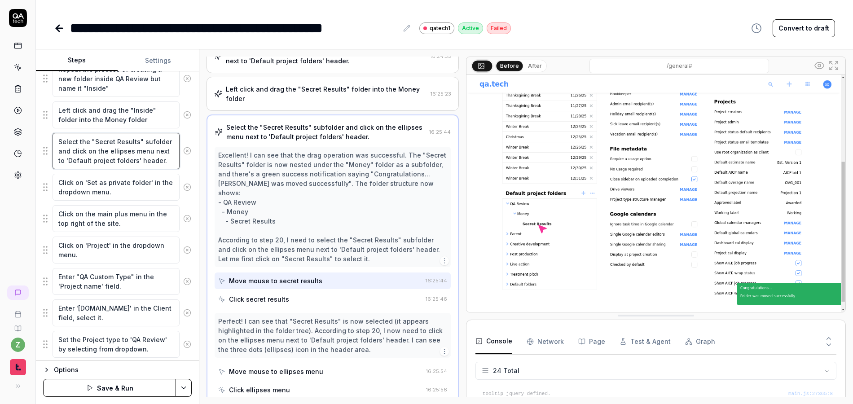
type textarea "*"
type textarea "Select the "Secret Results" sfolder and click on the ellipses menu next to 'Def…"
type textarea "*"
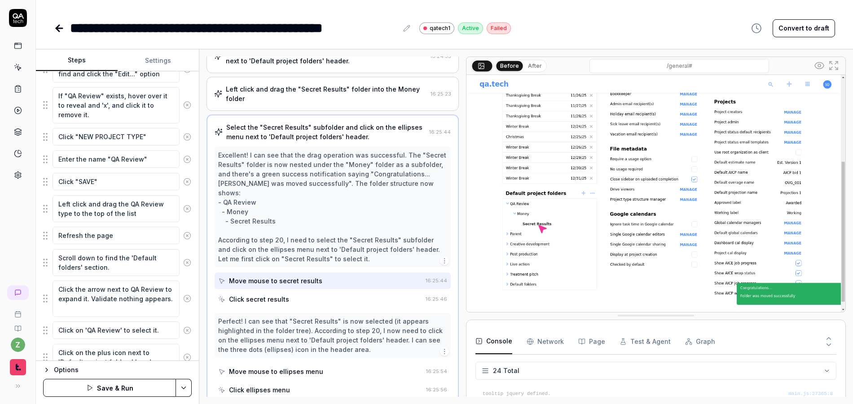
scroll to position [0, 0]
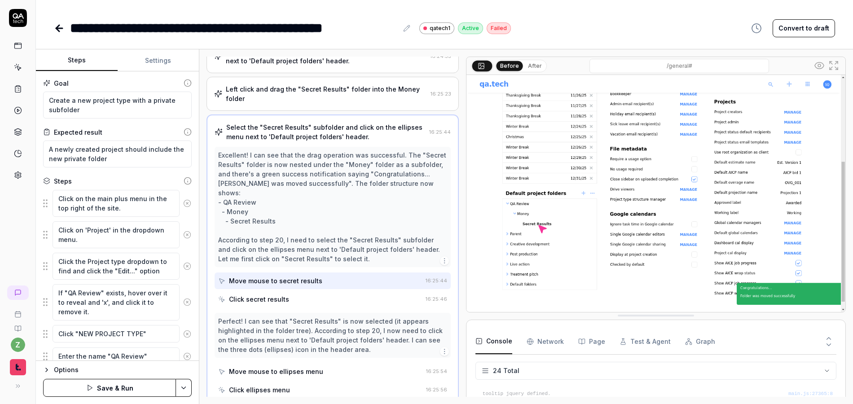
type textarea "Select the "Secret Results" folder and click on the ellipses menu next to 'Defa…"
drag, startPoint x: 110, startPoint y: 159, endPoint x: 72, endPoint y: 159, distance: 38.2
click at [72, 159] on textarea "A newly created project should include the new private folder" at bounding box center [117, 154] width 149 height 27
type textarea "*"
type textarea "A newly created project should include the new pri"
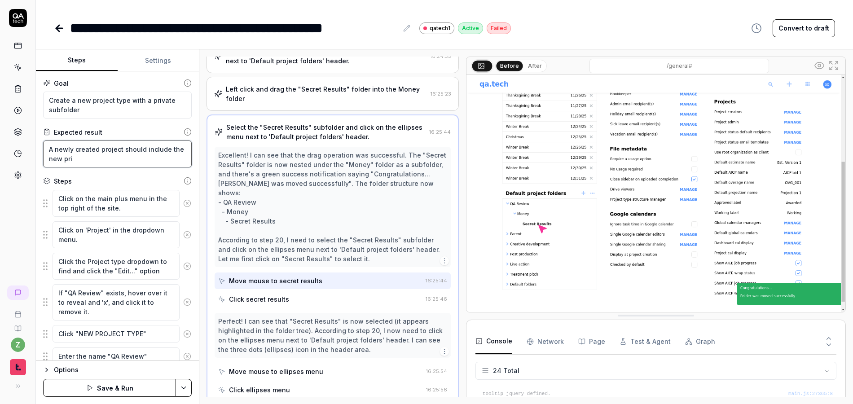
type textarea "*"
type textarea "A newly created project should include the new pr"
type textarea "*"
type textarea "A newly created project should include the new p"
type textarea "*"
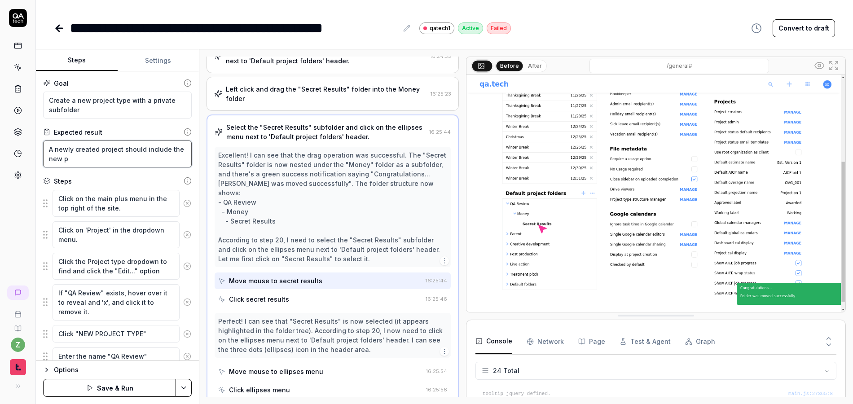
type textarea "A newly created project should include the new pf"
type textarea "*"
type textarea "A newly created project should include the new pfo"
type textarea "*"
type textarea "A newly created project should include the new pf"
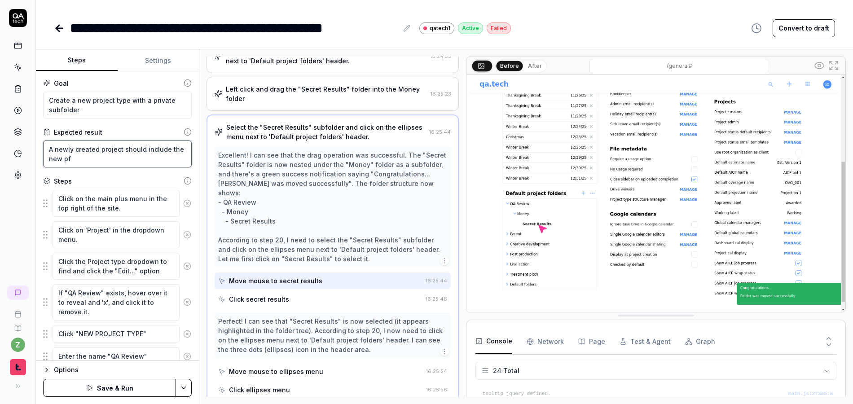
type textarea "*"
type textarea "A newly created project should include the new p"
type textarea "*"
type textarea "A newly created project should include the new"
type textarea "*"
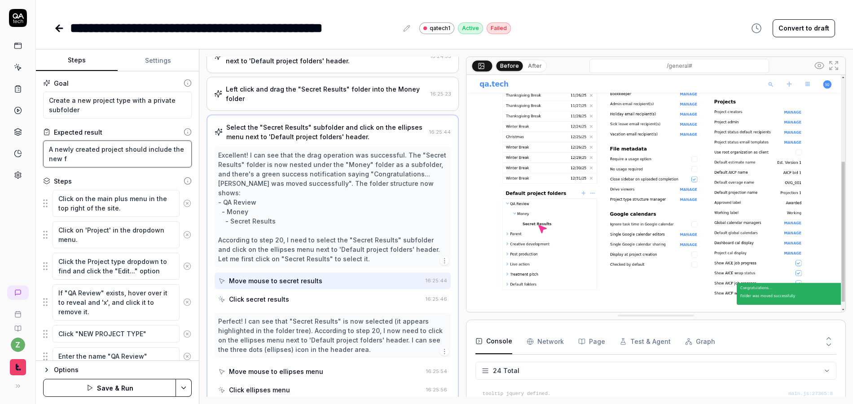
type textarea "A newly created project should include the new fo"
type textarea "*"
type textarea "A newly created project should include the new fod"
type textarea "*"
type textarea "A newly created project should include the new fodl"
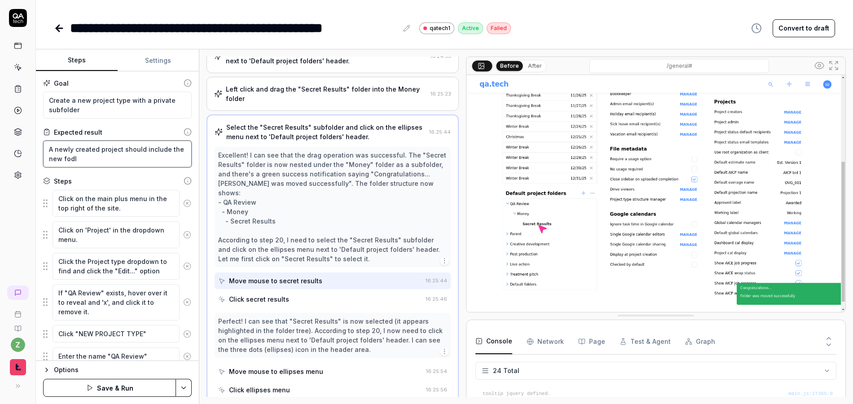
type textarea "*"
type textarea "A newly created project should include the new fodle"
type textarea "*"
type textarea "A newly created project should include the new fodler"
type textarea "*"
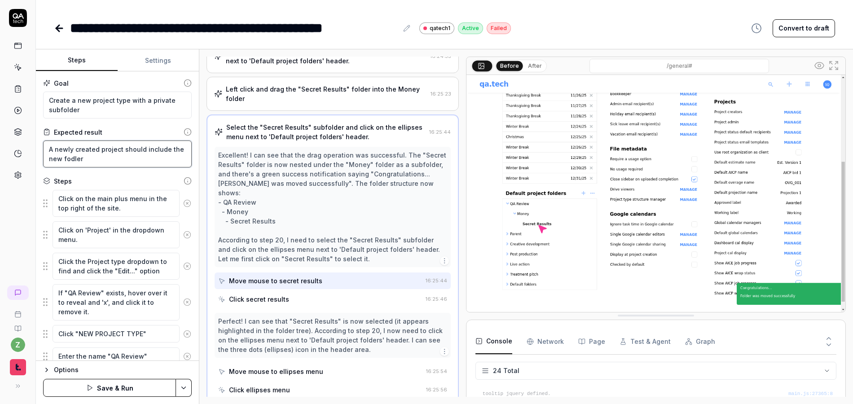
type textarea "A newly created project should include the new fodlers"
type textarea "*"
type textarea "A newly created project should include the new fodlers"
type textarea "*"
type textarea "A newly created project should include the new fodlers an"
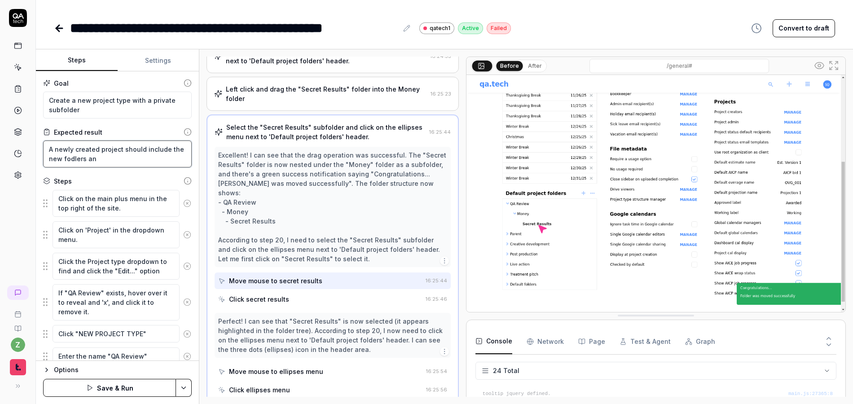
type textarea "*"
type textarea "A newly created project should include the new fodlers and"
type textarea "*"
type textarea "A newly created project should include the new fodlers an"
type textarea "*"
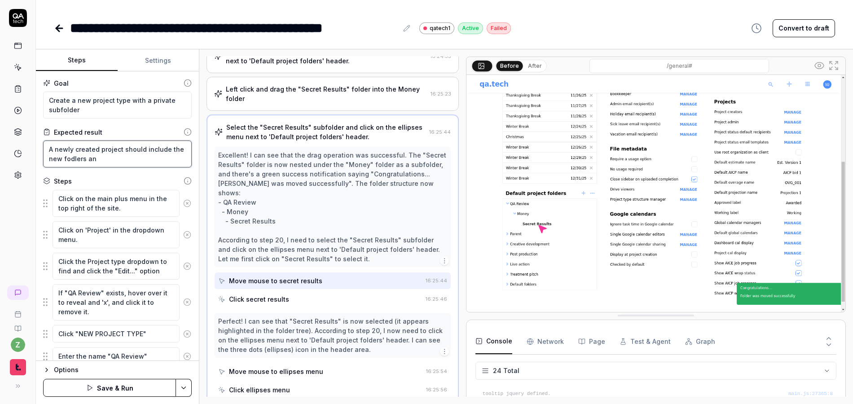
type textarea "A newly created project should include the new fodlers a"
type textarea "*"
type textarea "A newly created project should include the new fodlers"
type textarea "*"
type textarea "A newly created project should include the new fodlers"
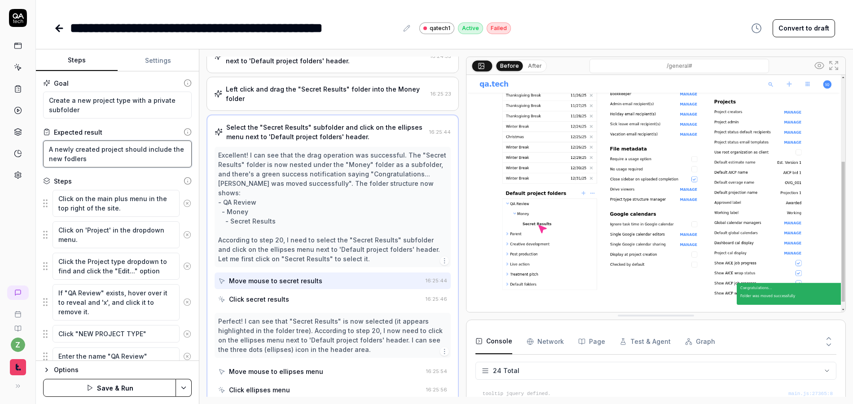
type textarea "*"
type textarea "A newly created project should include the new fodler"
type textarea "*"
type textarea "A newly created project should include the new fodle"
type textarea "*"
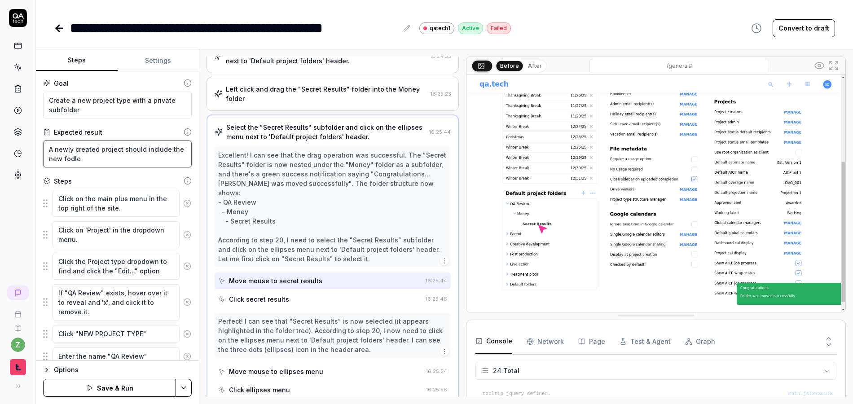
type textarea "A newly created project should include the new fodl"
type textarea "*"
type textarea "A newly created project should include the new fod"
type textarea "*"
type textarea "A newly created project should include the new fo"
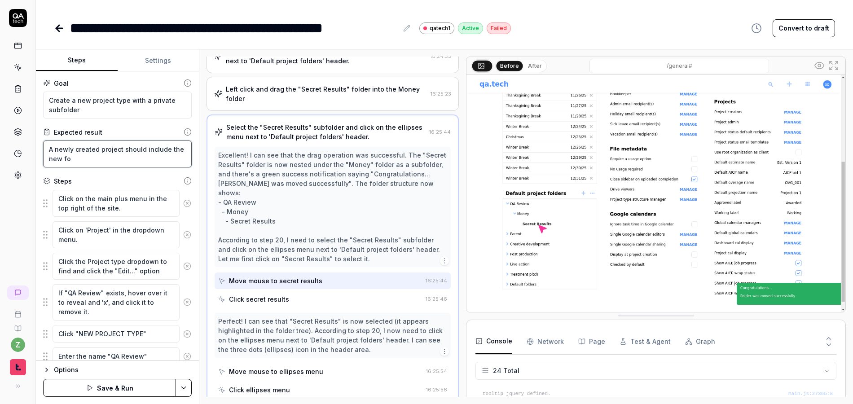
type textarea "*"
type textarea "A newly created project should include the new folf"
type textarea "*"
type textarea "A newly created project should include the new fol"
type textarea "*"
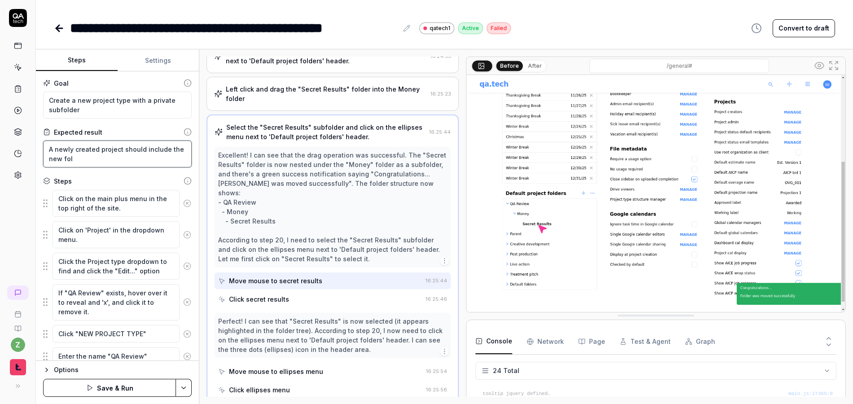
type textarea "A newly created project should include the new fold"
type textarea "*"
type textarea "A newly created project should include the new foldr"
type textarea "*"
type textarea "A newly created project should include the new foldre"
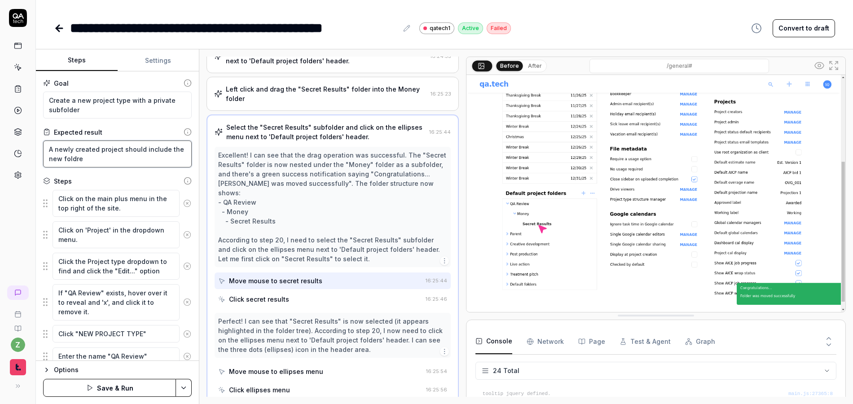
type textarea "*"
type textarea "A newly created project should include the new foldres"
type textarea "*"
type textarea "A newly created project should include the new foldre"
type textarea "*"
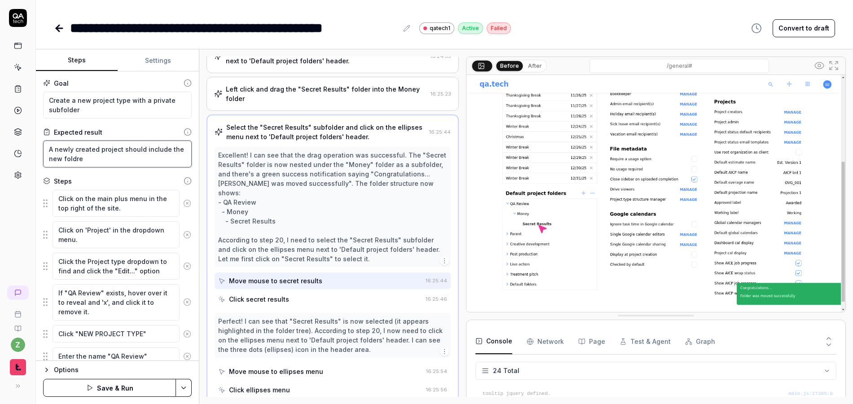
type textarea "A newly created project should include the new foldr"
type textarea "*"
type textarea "A newly created project should include the new fold"
type textarea "*"
type textarea "A newly created project should include the new folde"
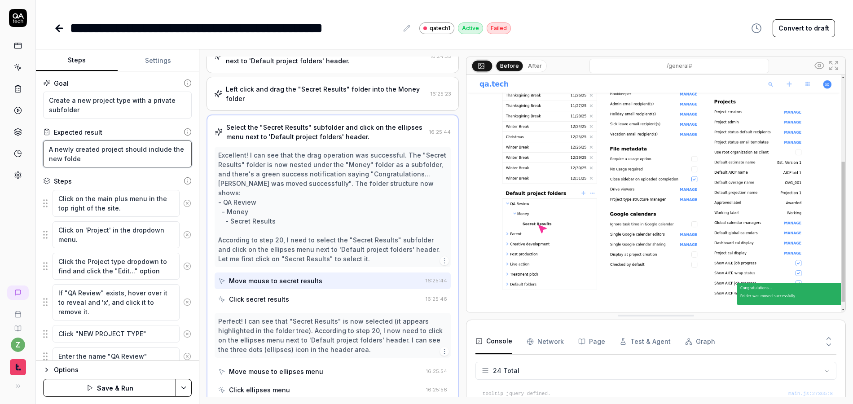
type textarea "*"
type textarea "A newly created project should include the new folder"
type textarea "*"
type textarea "A newly created project should include the new folders"
type textarea "*"
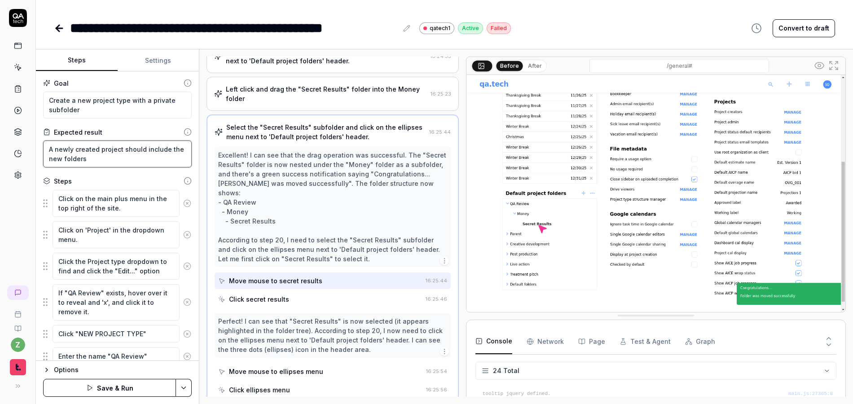
type textarea "A newly created project should include the new folders a"
type textarea "*"
type textarea "A newly created project should include the new folders and"
type textarea "*"
type textarea "A newly created project should include the new folders and"
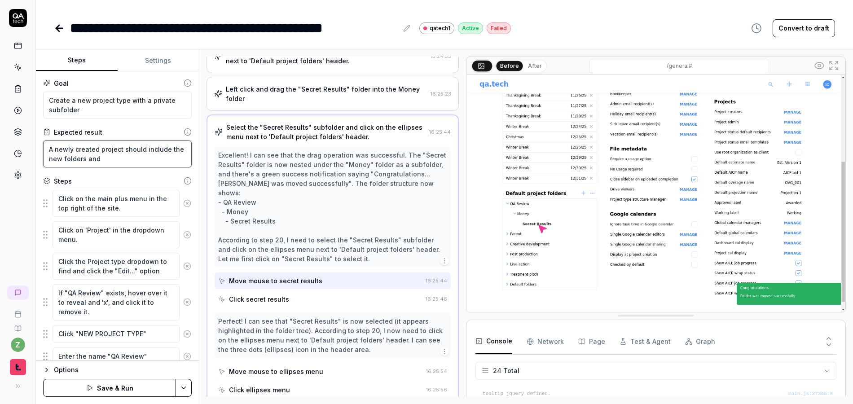
type textarea "*"
type textarea "A newly created project should include the new folders and o"
type textarea "*"
type textarea "A newly created project should include the new folders and on"
type textarea "*"
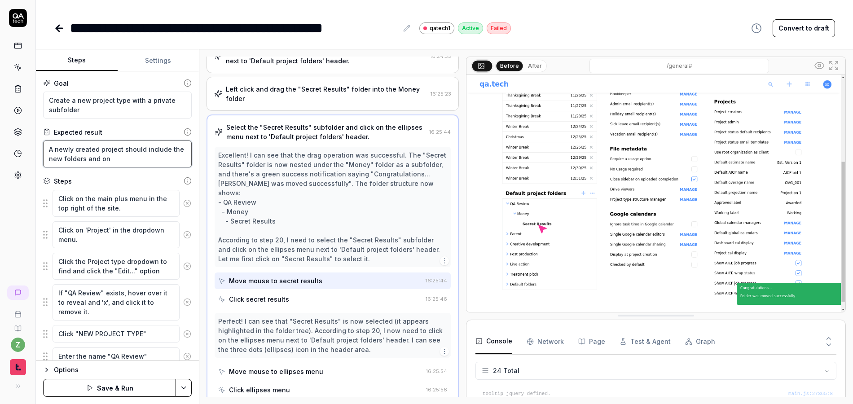
type textarea "A newly created project should include the new folders and one"
type textarea "*"
type textarea "A newly created project should include the new folders and one"
type textarea "*"
type textarea "A newly created project should include the new folders and one w"
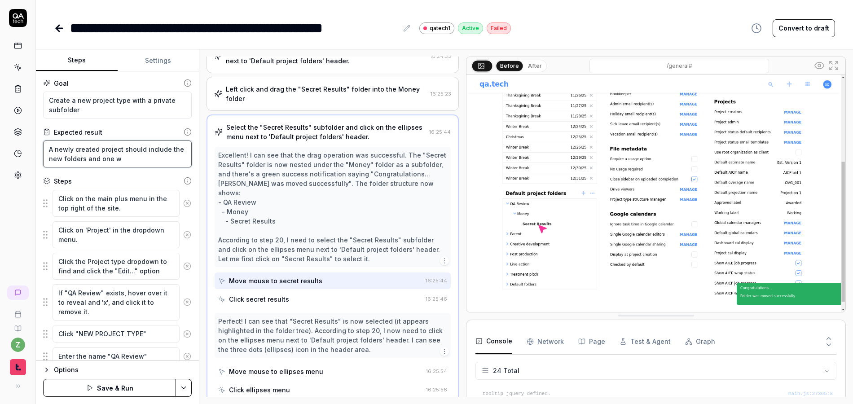
type textarea "*"
type textarea "A newly created project should include the new folders and one wh"
type textarea "*"
type textarea "A newly created project should include the new folders and one who"
type textarea "*"
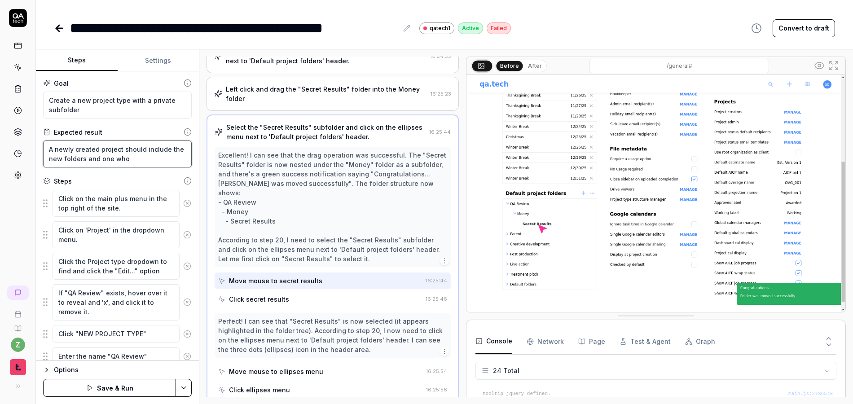
type textarea "A newly created project should include the new folders and one wh"
type textarea "*"
type textarea "A newly created project should include the new folders and one w"
type textarea "*"
type textarea "A newly created project should include the new folders and one"
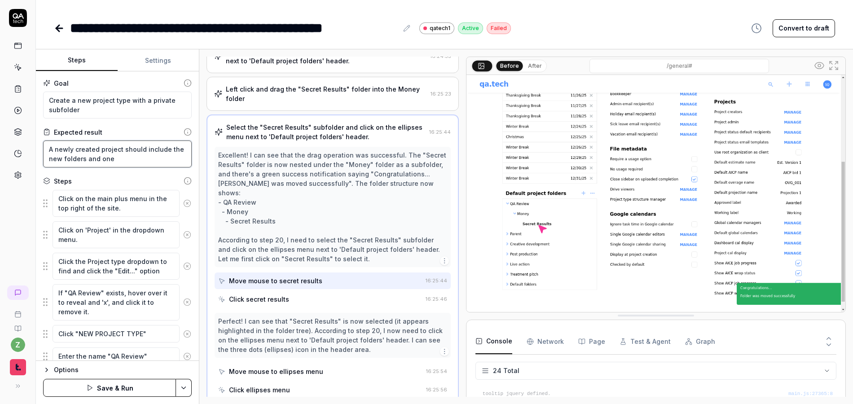
type textarea "*"
type textarea "A newly created project should include the new folders and one"
type textarea "*"
type textarea "A newly created project should include the new folders and on"
type textarea "*"
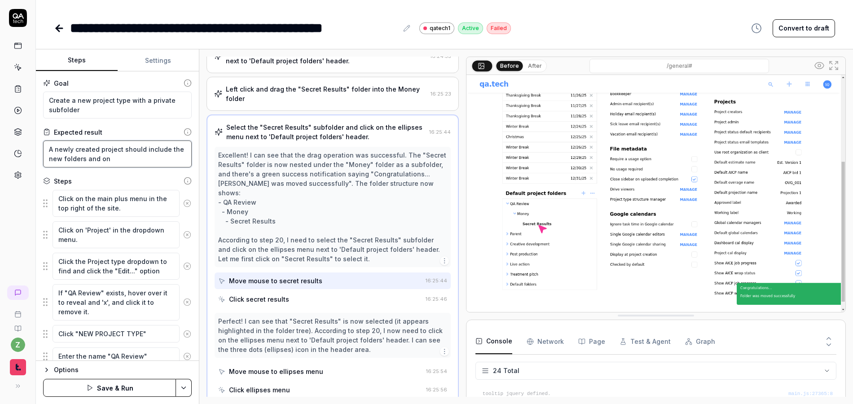
type textarea "A newly created project should include the new folders and o"
type textarea "*"
type textarea "A newly created project should include the new folders and"
type textarea "*"
type textarea "A newly created project should include the new folders and p"
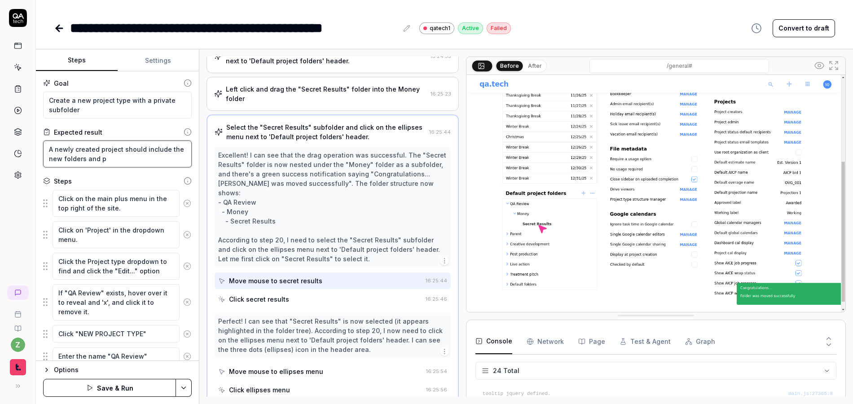
type textarea "*"
type textarea "A newly created project should include the new folders and pr"
type textarea "*"
type textarea "A newly created project should include the new folders and pri"
type textarea "*"
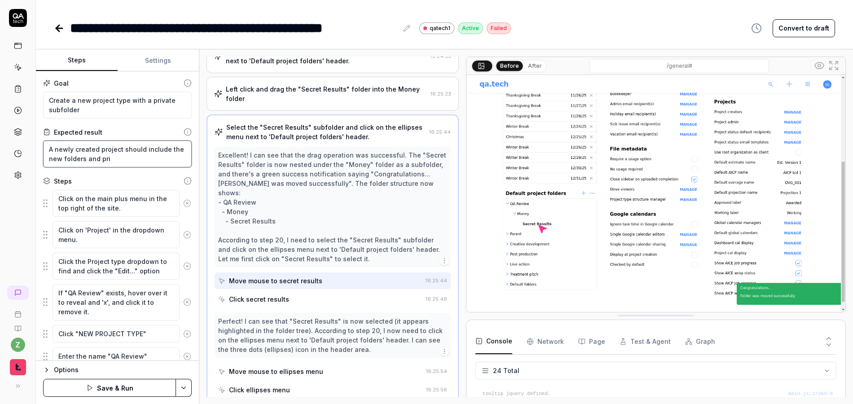
type textarea "A newly created project should include the new folders and priv"
type textarea "*"
type textarea "A newly created project should include the new folders and priva"
type textarea "*"
type textarea "A newly created project should include the new folders and private"
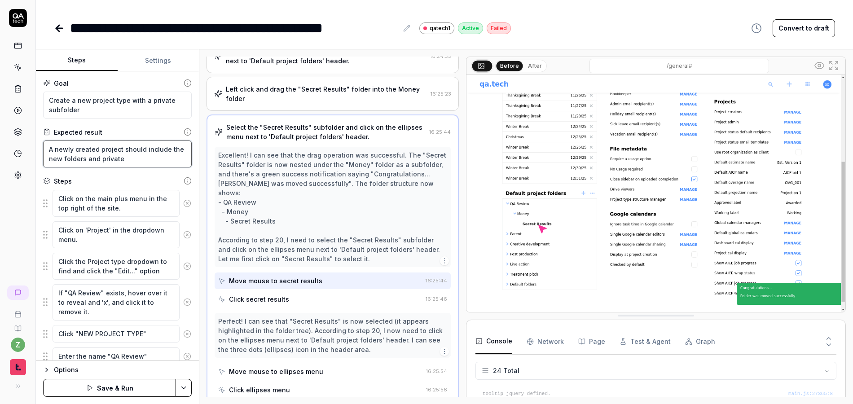
type textarea "*"
type textarea "A newly created project should include the new folders and private"
type textarea "*"
type textarea "A newly created project should include the new folders and private o"
type textarea "*"
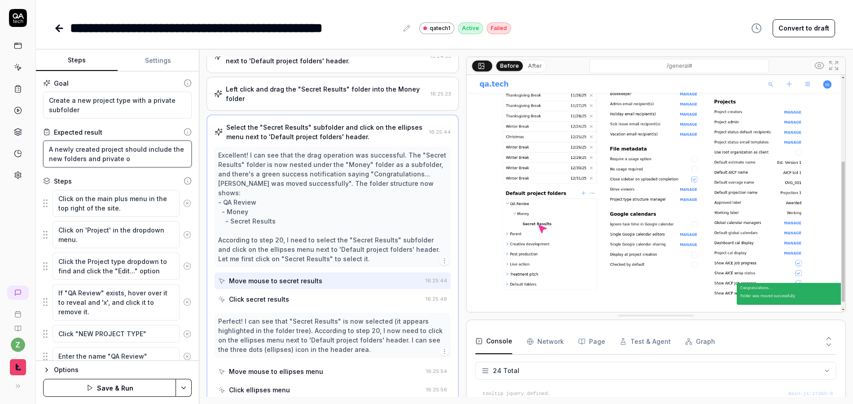
type textarea "A newly created project should include the new folders and private on"
type textarea "*"
type textarea "A newly created project should include the new folders and private one"
type textarea "*"
type textarea "A newly created project should include the new folders and private ones"
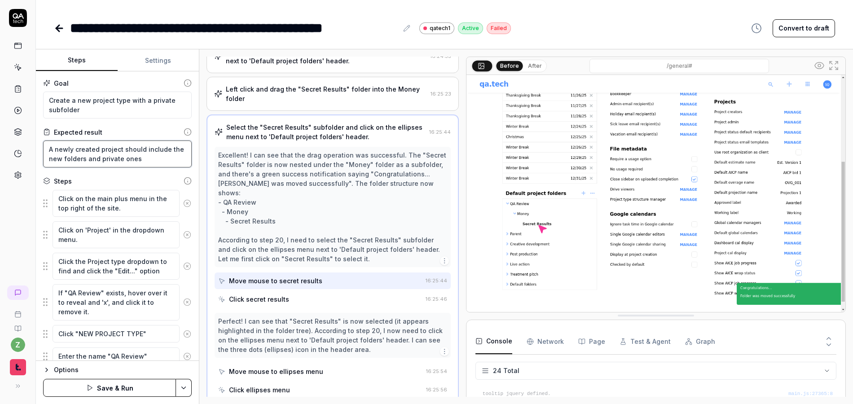
type textarea "*"
type textarea "A newly created project should include the new folders and private ones"
type textarea "*"
type textarea "A newly created project should include the new folders and private ones h"
type textarea "*"
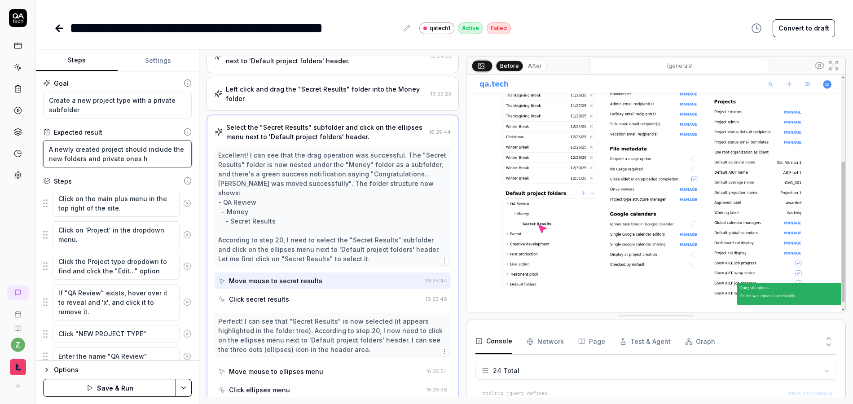
type textarea "A newly created project should include the new folders and private ones hs"
type textarea "*"
type textarea "A newly created project should include the new folders and private ones hso"
type textarea "*"
type textarea "A newly created project should include the new folders and private ones hsou"
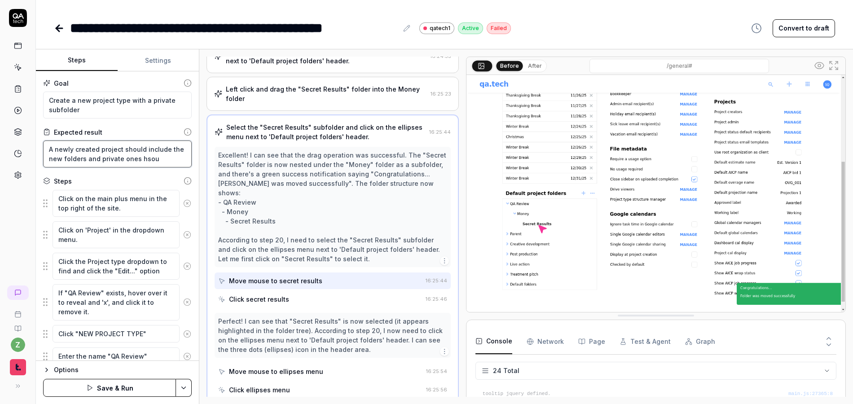
type textarea "*"
type textarea "A newly created project should include the new folders and private ones hsoul"
type textarea "*"
type textarea "A newly created project should include the new folders and private ones hsould"
type textarea "*"
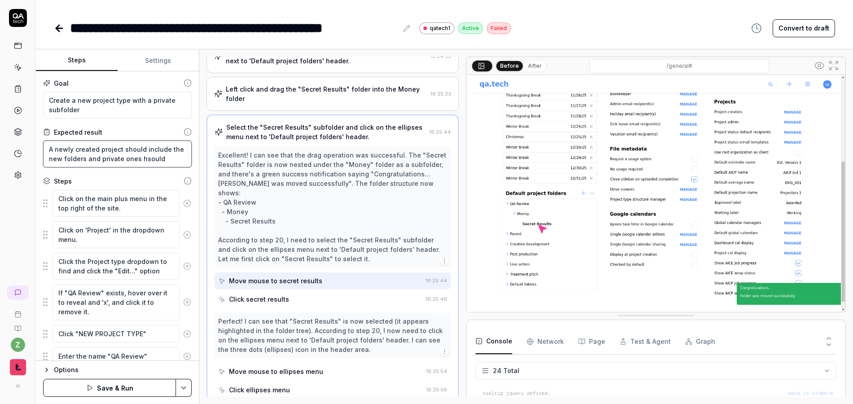
type textarea "A newly created project should include the new folders and private ones hsould"
type textarea "*"
type textarea "A newly created project should include the new folders and private ones hsould"
type textarea "*"
type textarea "A newly created project should include the new folders and private ones hsoul"
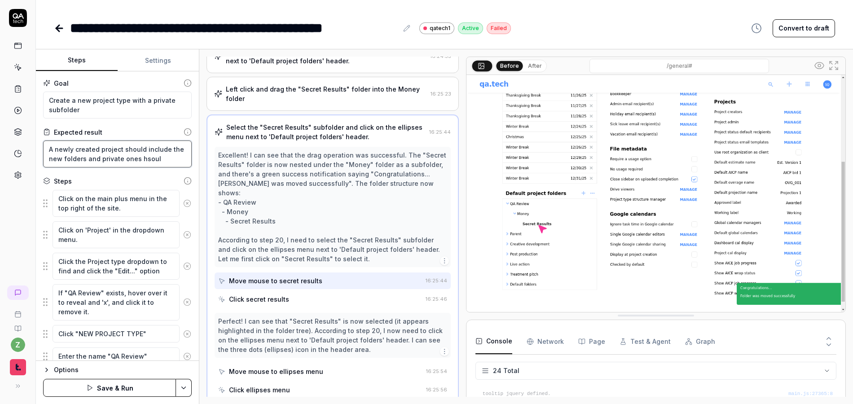
type textarea "*"
type textarea "A newly created project should include the new folders and private ones hsou"
type textarea "*"
type textarea "A newly created project should include the new folders and private ones hso"
type textarea "*"
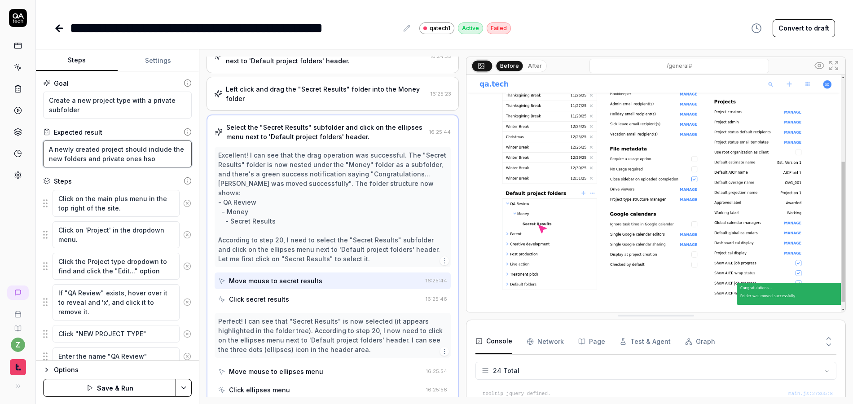
type textarea "A newly created project should include the new folders and private ones hs"
type textarea "*"
type textarea "A newly created project should include the new folders and private ones h"
type textarea "*"
type textarea "A newly created project should include the new folders and private ones"
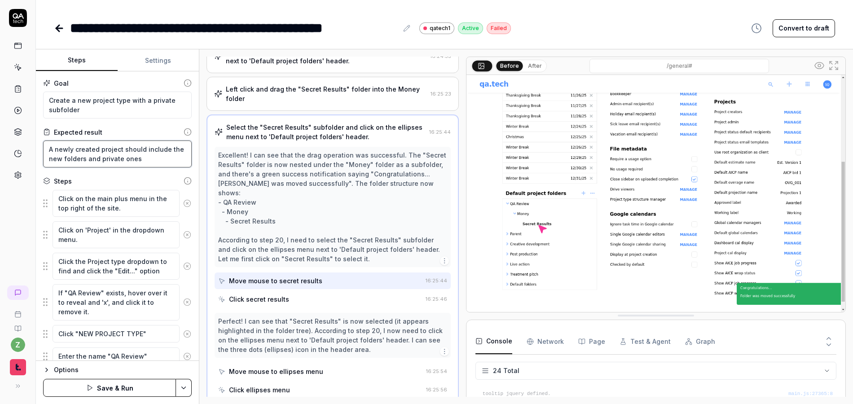
type textarea "*"
type textarea "A newly created project should include the new folders and private ones s"
type textarea "*"
type textarea "A newly created project should include the new folders and private ones sh"
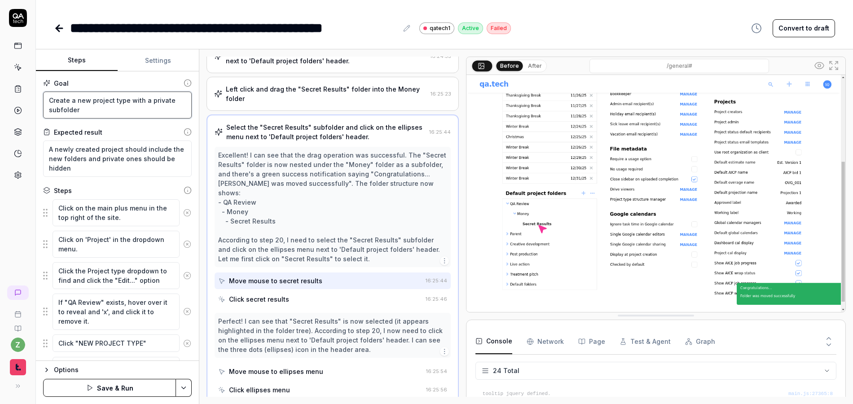
click at [148, 102] on textarea "Create a new project type with a private subfolder" at bounding box center [117, 105] width 149 height 27
drag, startPoint x: 133, startPoint y: 107, endPoint x: 71, endPoint y: 114, distance: 62.4
click at [71, 114] on textarea "Create a new project type with multiple folders private subfolder" at bounding box center [117, 105] width 149 height 27
click at [164, 161] on textarea "A newly created project should include the new folders and private ones should …" at bounding box center [117, 159] width 149 height 36
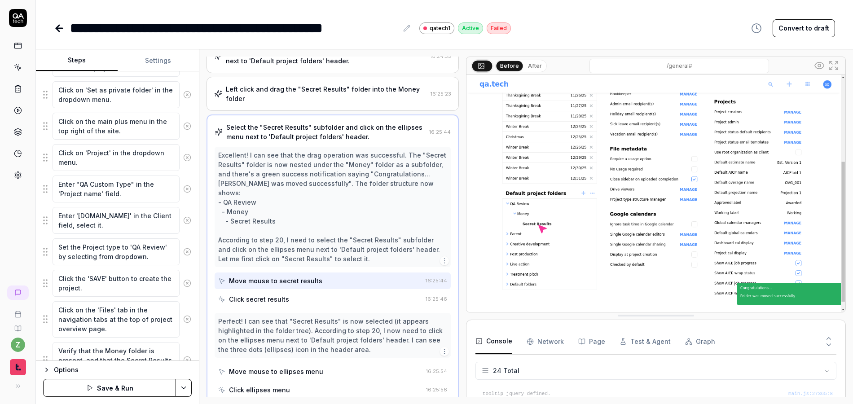
scroll to position [795, 0]
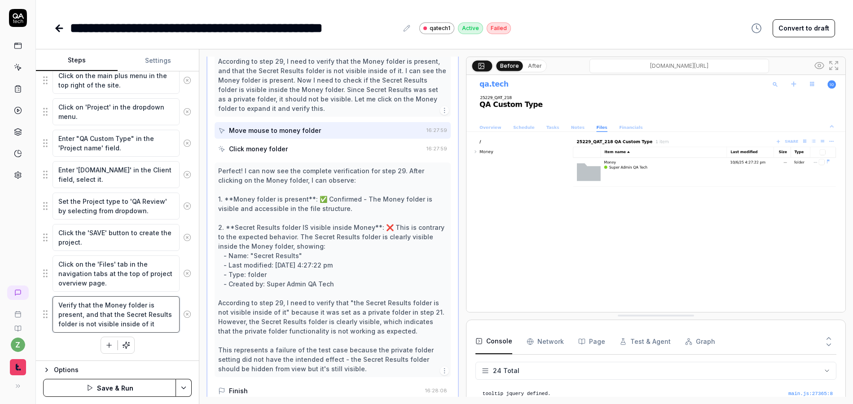
drag, startPoint x: 159, startPoint y: 327, endPoint x: 130, endPoint y: 327, distance: 28.8
click at [117, 325] on textarea "Verify that the Money folder is present, and that the Secret Results folder is …" at bounding box center [116, 314] width 127 height 36
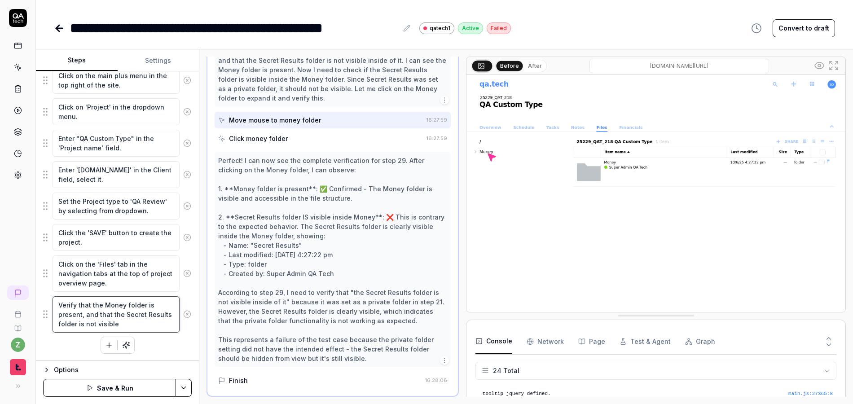
click at [125, 306] on textarea "Verify that the Money folder is present, and that the Secret Results folder is …" at bounding box center [116, 314] width 127 height 36
click at [81, 314] on textarea "Verify that the Money folder is present, and that the Secret Results folder is …" at bounding box center [116, 314] width 127 height 36
drag, startPoint x: 97, startPoint y: 316, endPoint x: 78, endPoint y: 302, distance: 23.6
click at [78, 302] on textarea "Verify that the Money folder is present, and that the Secret Results folder is …" at bounding box center [116, 314] width 127 height 36
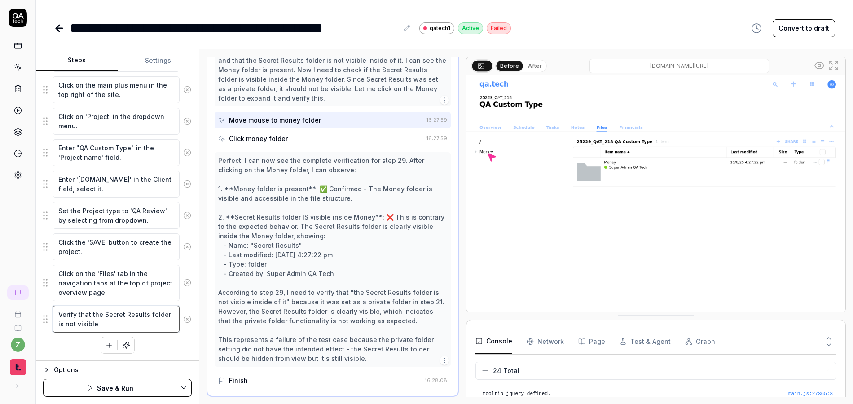
click at [164, 321] on textarea "Verify that the Secret Results folder is not visible" at bounding box center [116, 319] width 127 height 27
paste textarea "that the Money folder is present, and"
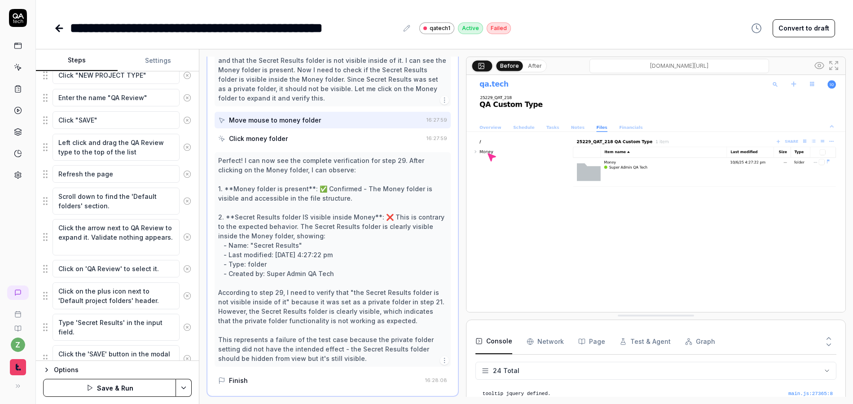
scroll to position [270, 0]
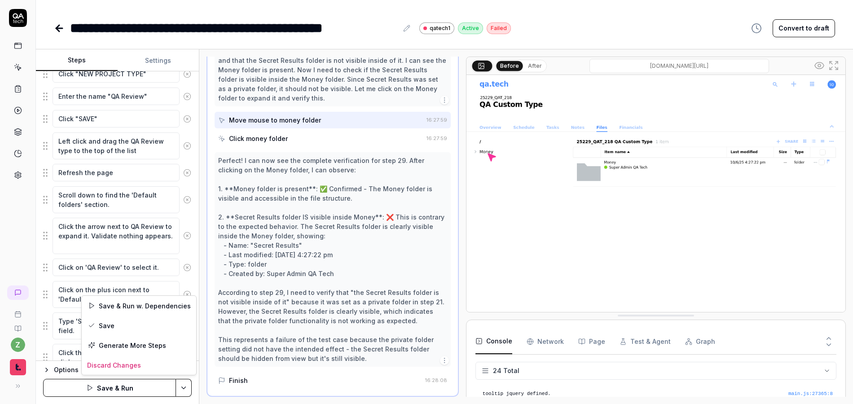
click at [180, 386] on html "**********" at bounding box center [426, 202] width 853 height 404
click at [123, 327] on div "Save" at bounding box center [139, 326] width 115 height 20
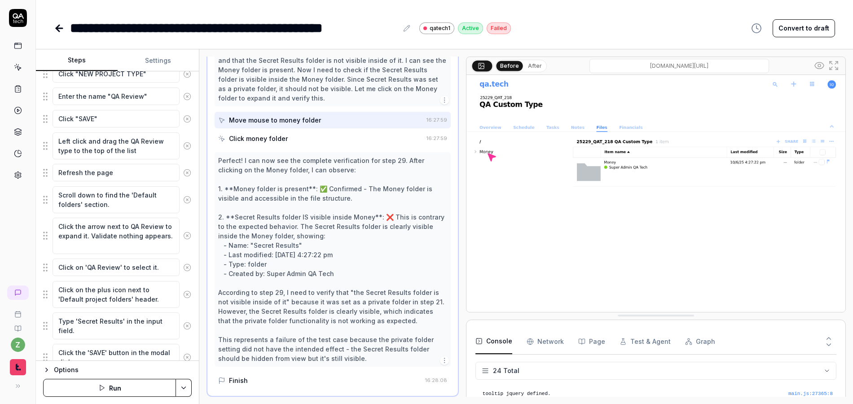
click at [57, 28] on icon at bounding box center [59, 28] width 6 height 0
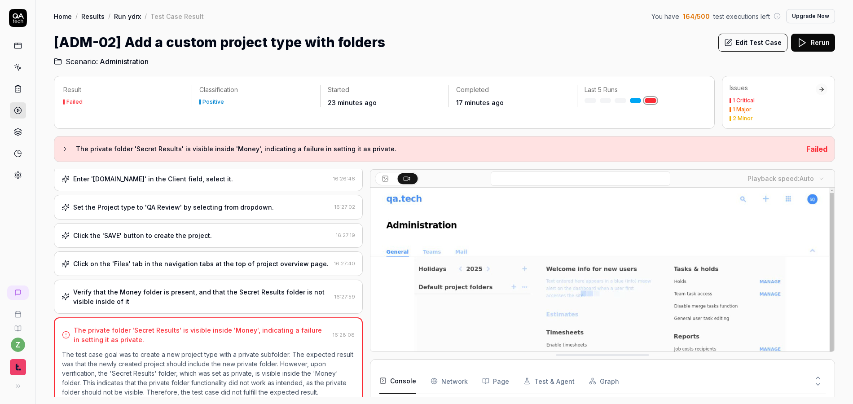
scroll to position [724, 0]
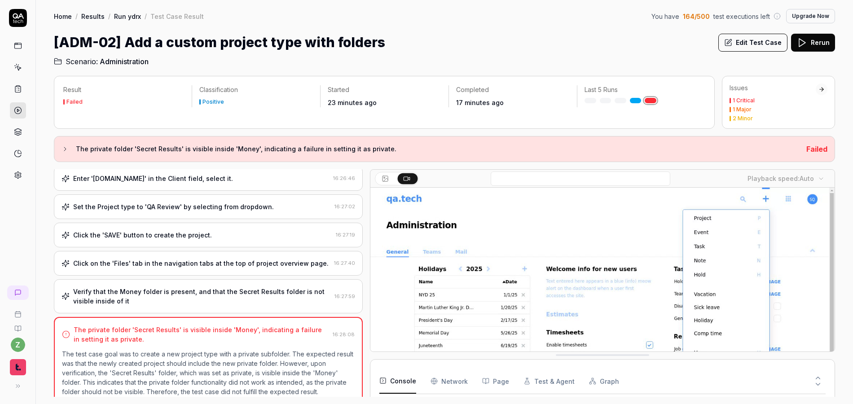
click at [123, 15] on link "Run ydrx" at bounding box center [127, 16] width 27 height 9
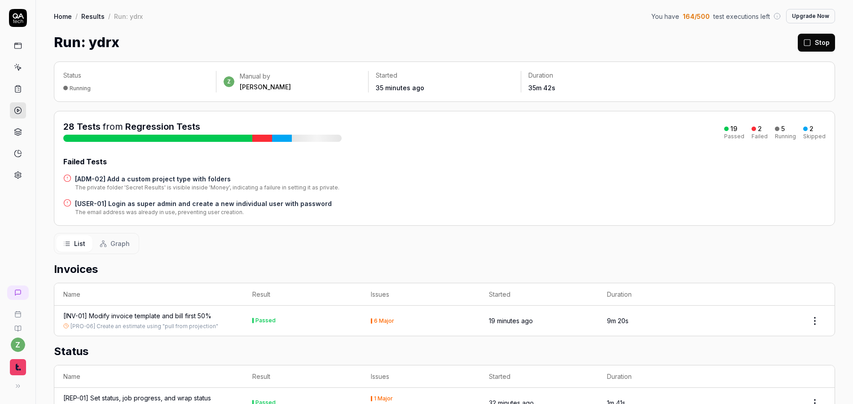
click at [804, 41] on rect at bounding box center [807, 43] width 6 height 6
click at [822, 44] on html "z Home / Results / Run: ydrx You have 169 / 500 test executions left Upgrade No…" at bounding box center [426, 202] width 853 height 404
click at [791, 65] on div "Rerun all" at bounding box center [792, 66] width 71 height 20
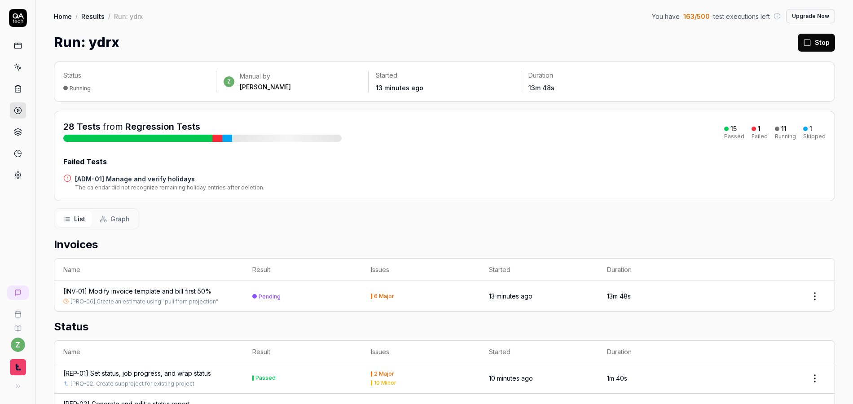
click at [168, 181] on h4 "[ADM-01] Manage and verify holidays" at bounding box center [170, 178] width 190 height 9
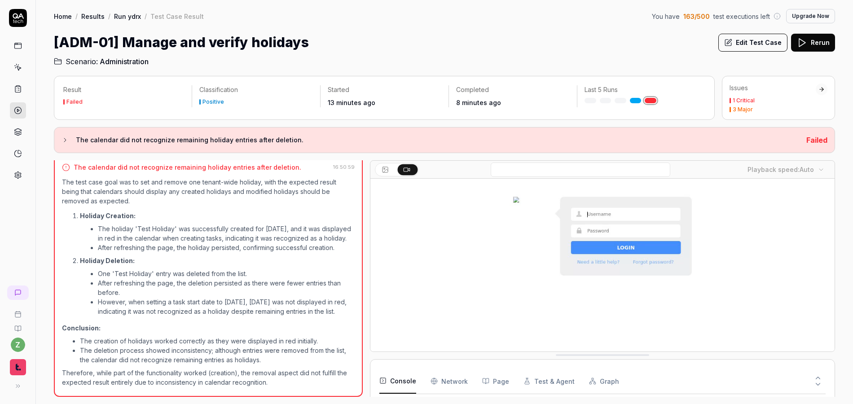
scroll to position [108, 0]
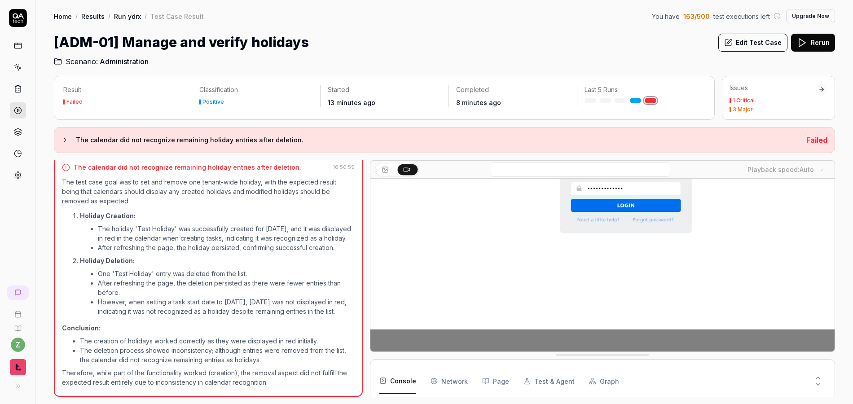
click at [547, 244] on video at bounding box center [603, 216] width 464 height 290
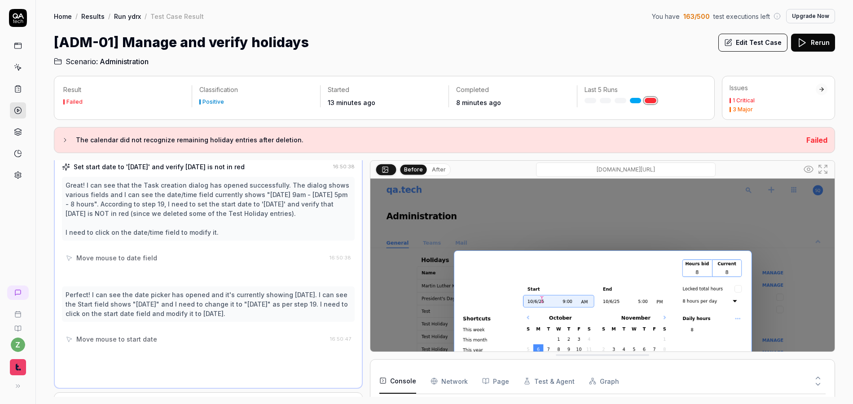
scroll to position [719, 0]
